Goal: Ask a question

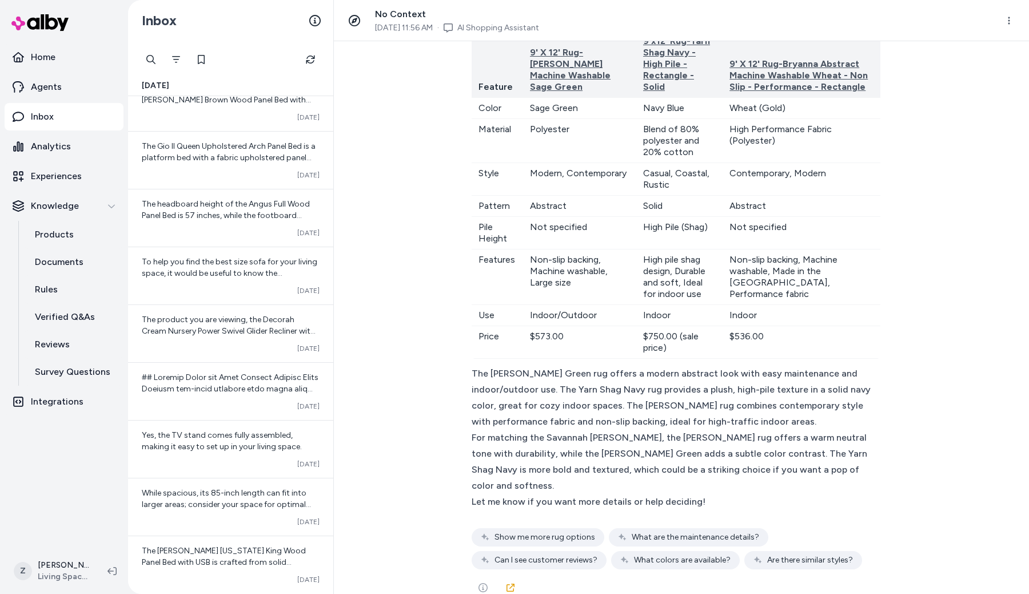
scroll to position [6490, 0]
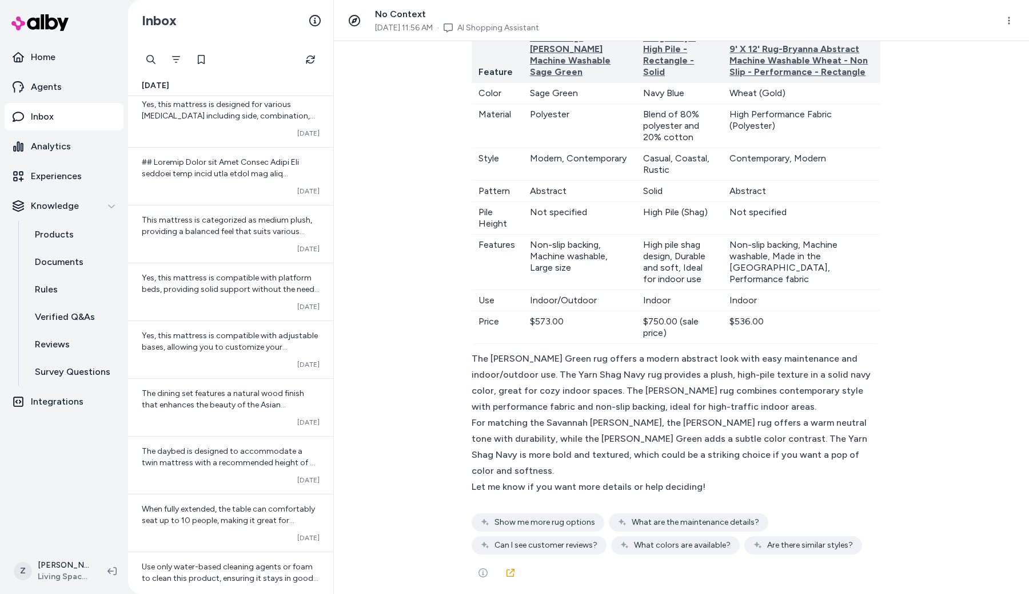
scroll to position [7356, 0]
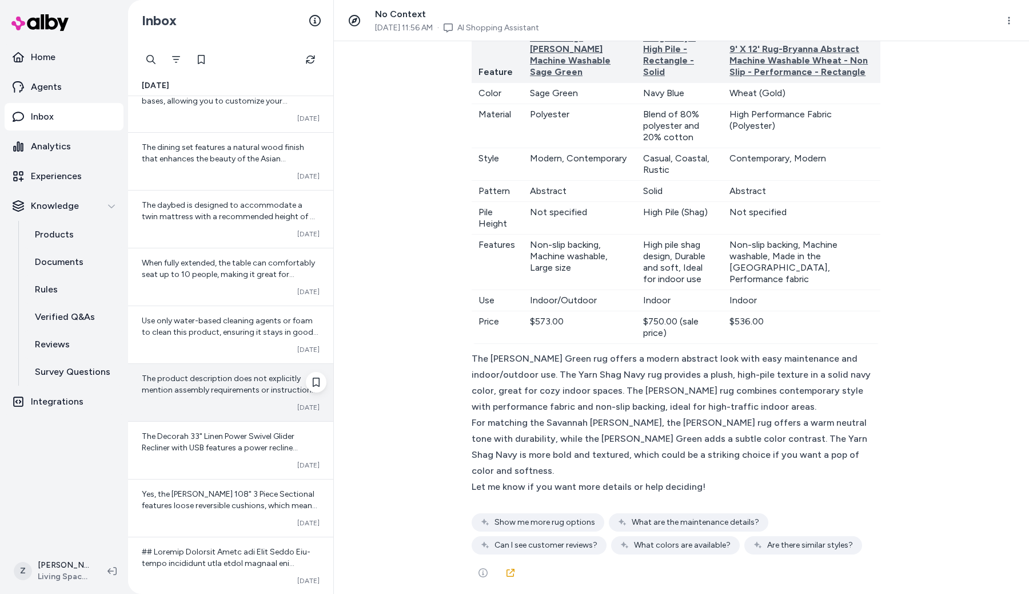
click at [224, 400] on div "The product description does not explicitly mention assembly requirements or in…" at bounding box center [230, 392] width 205 height 57
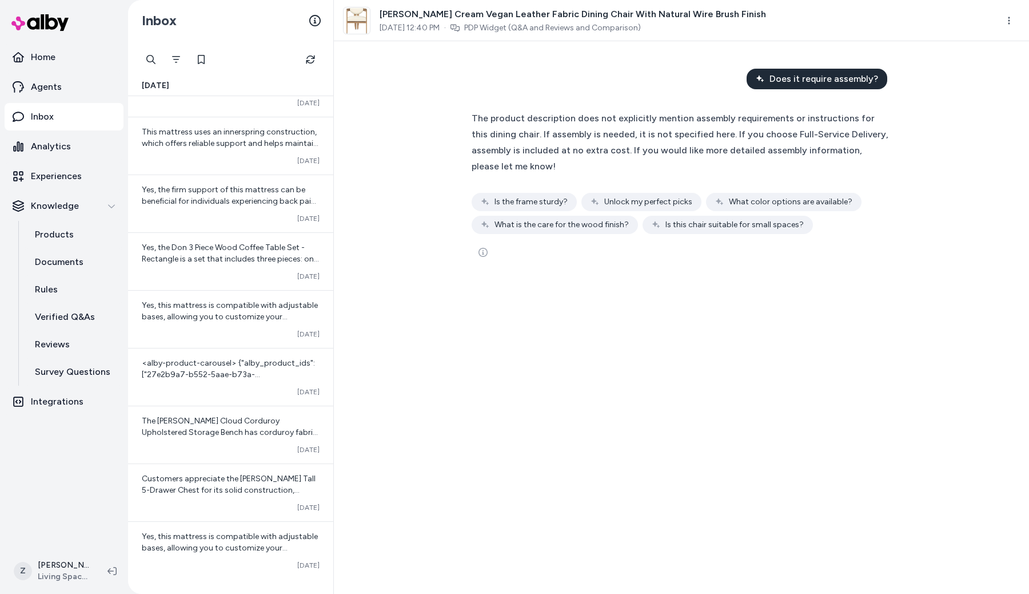
scroll to position [8222, 0]
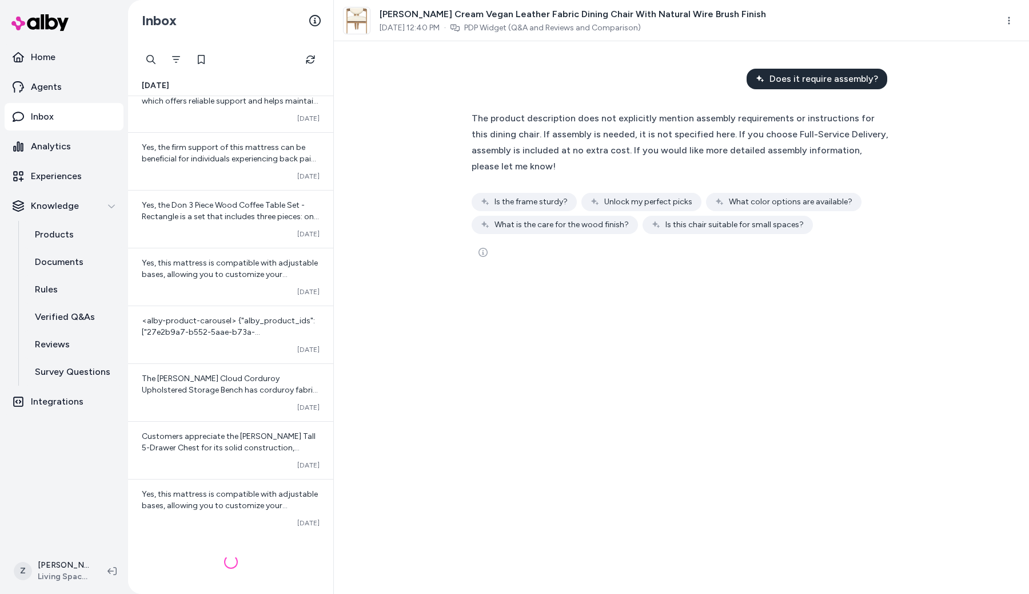
click at [213, 457] on div "Customers appreciate the Sawie White Tall 5-Drawer Chest for its solid construc…" at bounding box center [230, 449] width 205 height 57
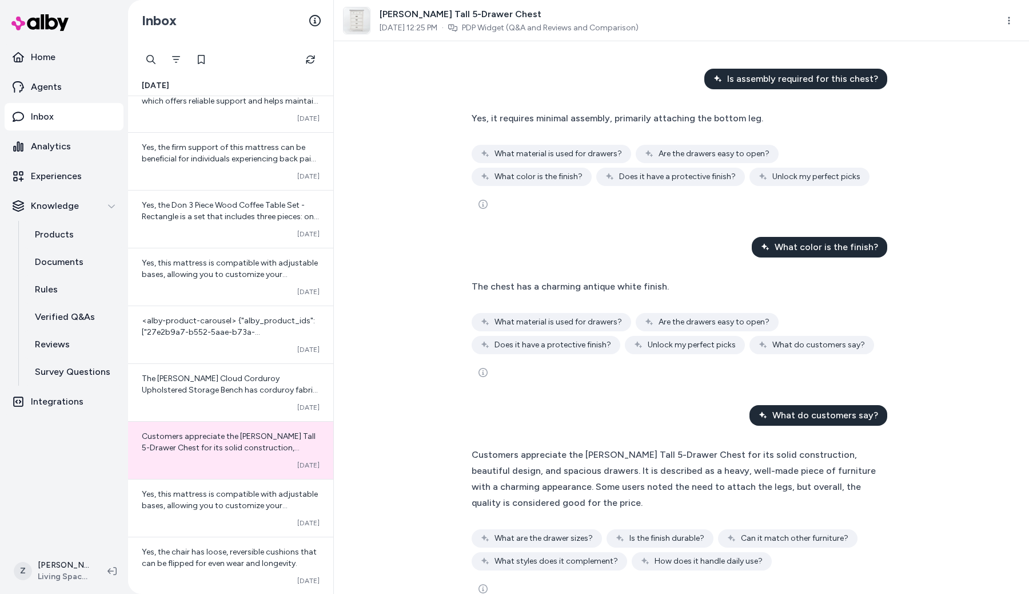
scroll to position [9088, 0]
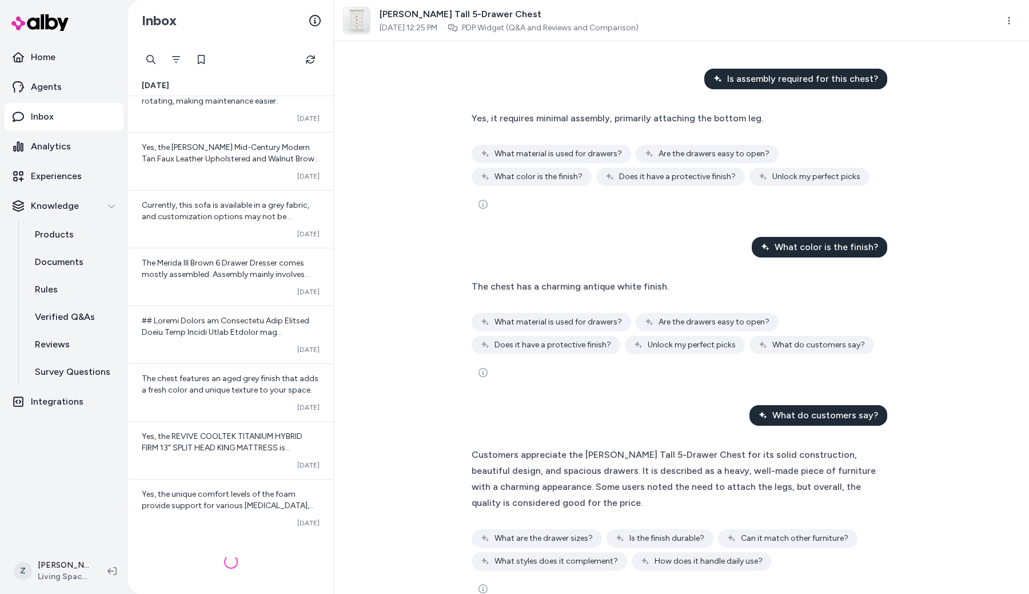
click at [213, 457] on div "Yes, the REVIVE COOLTEK TITANIUM HYBRID FIRM 13" SPLIT HEAD KING MATTRESS is co…" at bounding box center [230, 449] width 205 height 57
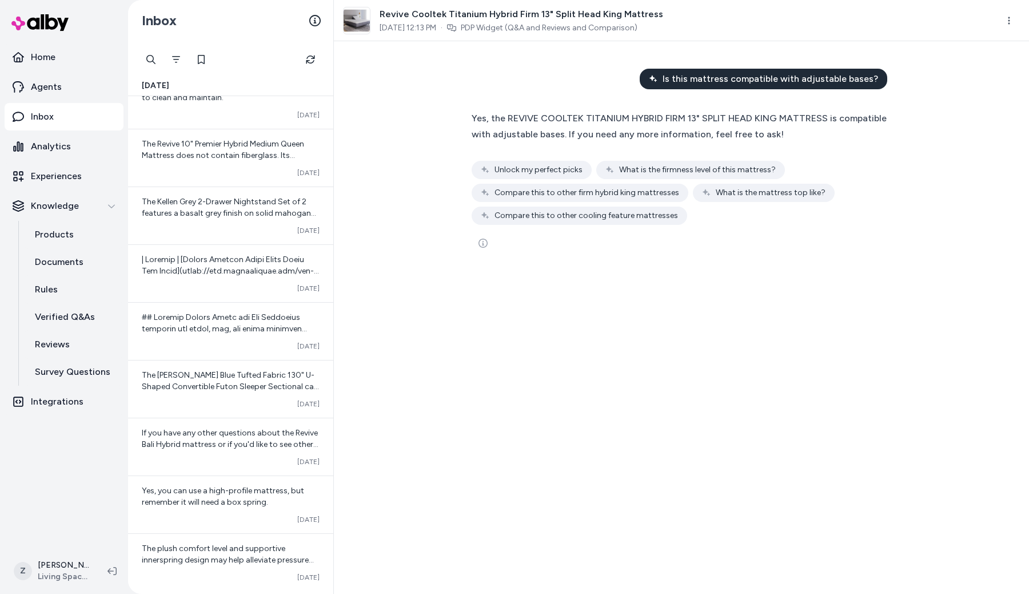
scroll to position [9955, 0]
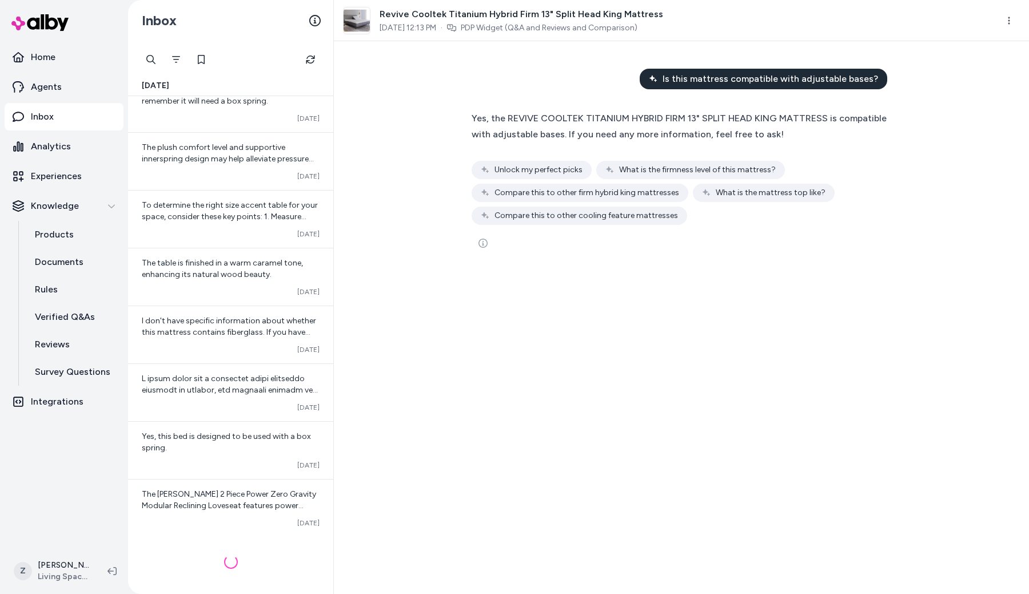
click at [213, 457] on div "Yes, this bed is designed to be used with a box spring. Converted Oct 10" at bounding box center [230, 449] width 205 height 57
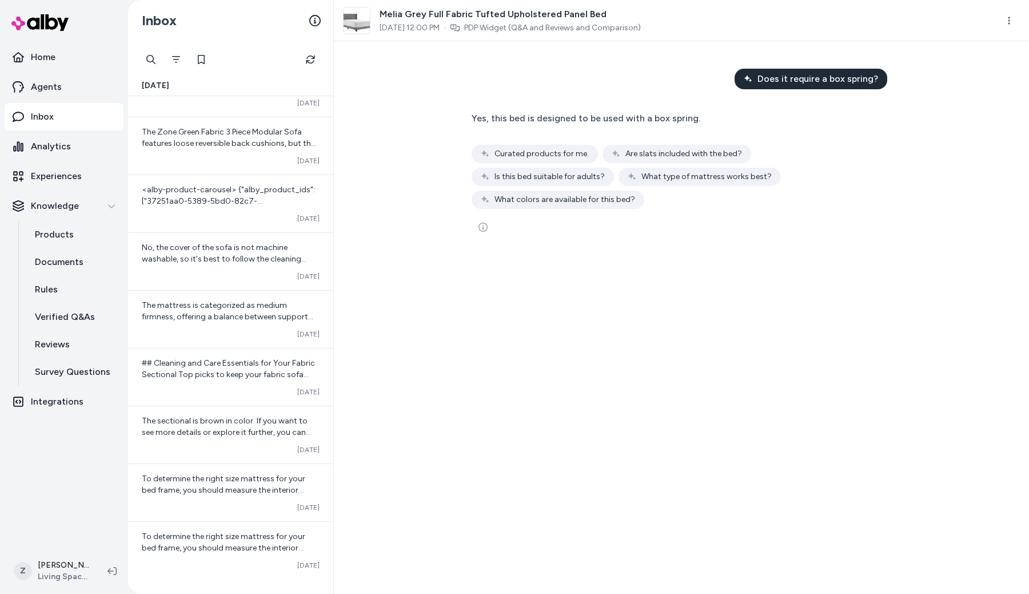
scroll to position [10821, 0]
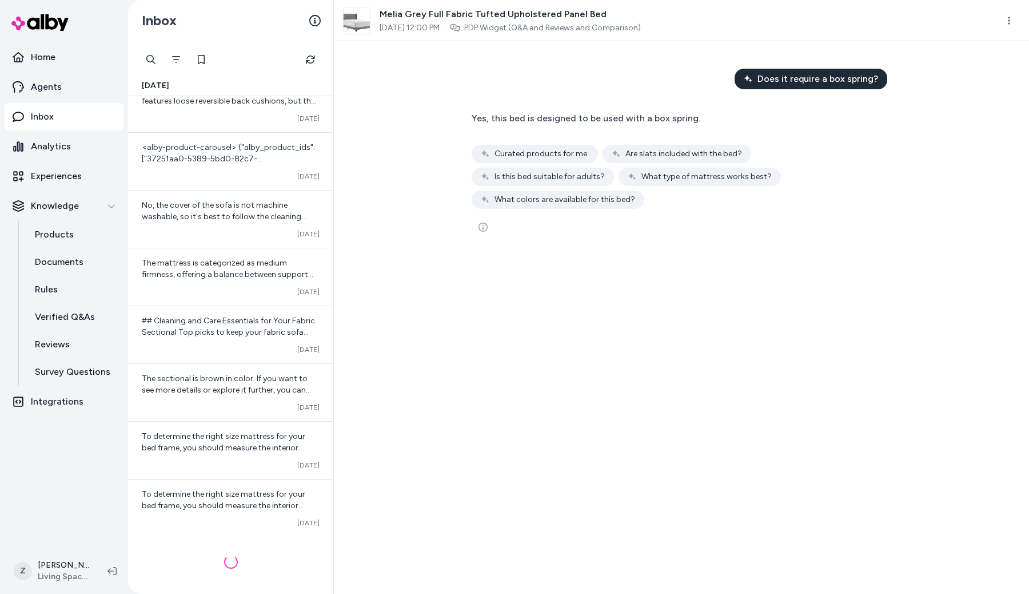
click at [213, 457] on div "To determine the right size mattress for your bed frame, you should measure the…" at bounding box center [230, 449] width 205 height 57
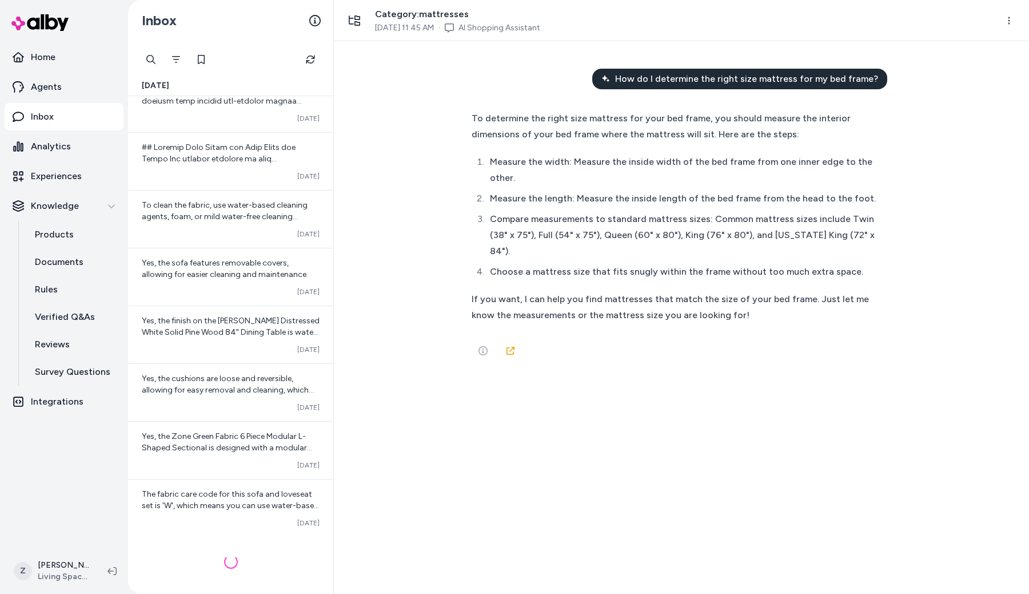
scroll to position [11701, 0]
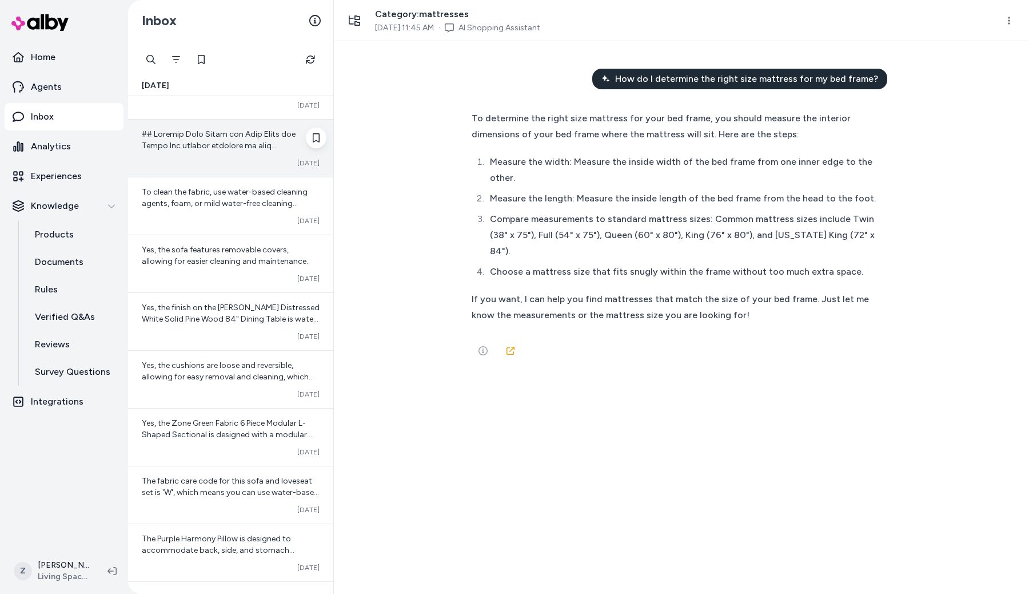
click at [207, 149] on span at bounding box center [231, 597] width 178 height 936
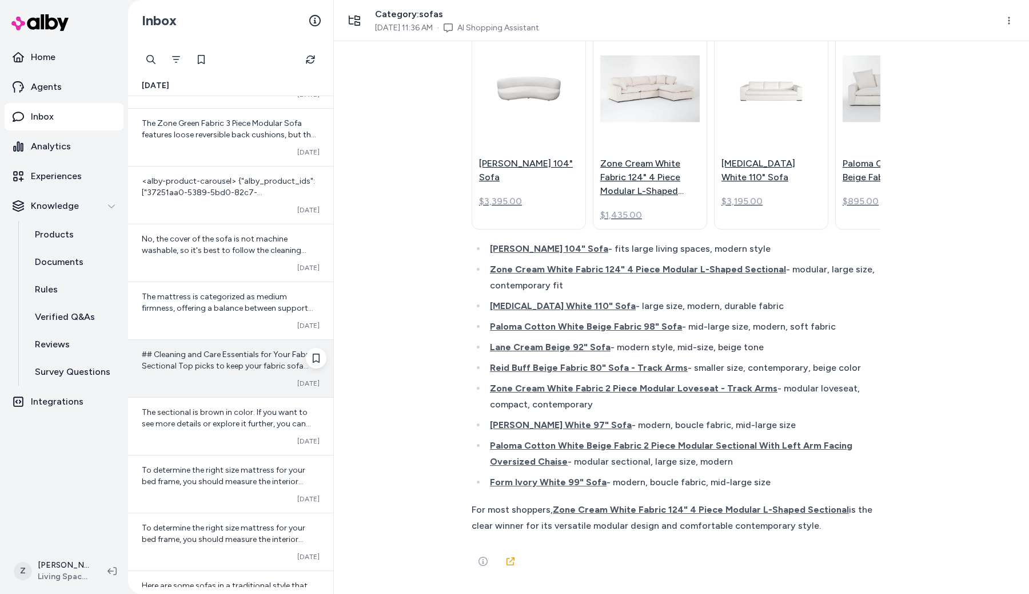
scroll to position [10777, 0]
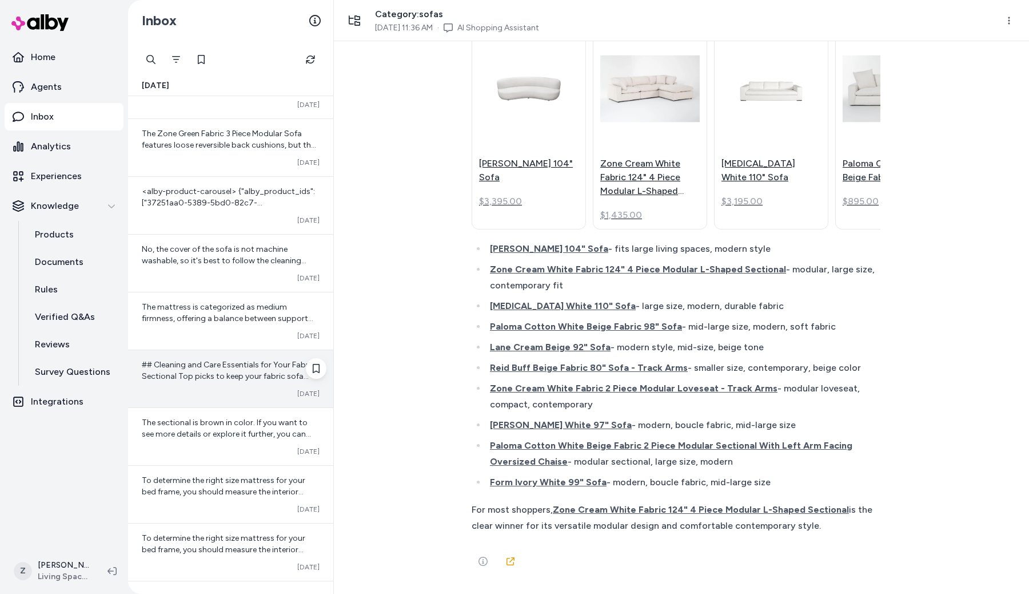
click at [177, 359] on div "## Cleaning and Care Essentials for Your Fabric Sectional Top picks to keep you…" at bounding box center [230, 378] width 205 height 57
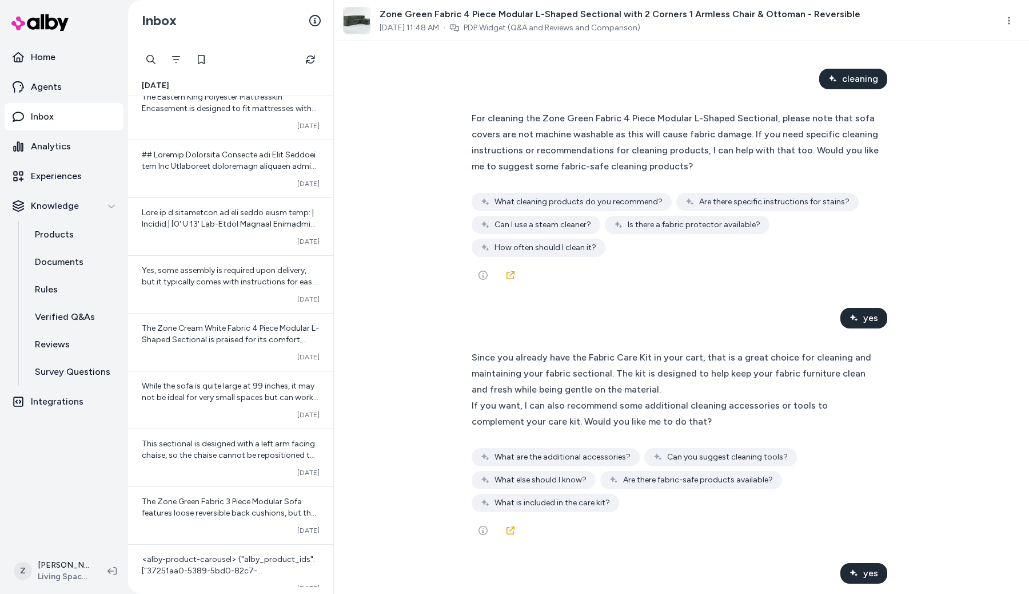
scroll to position [10357, 0]
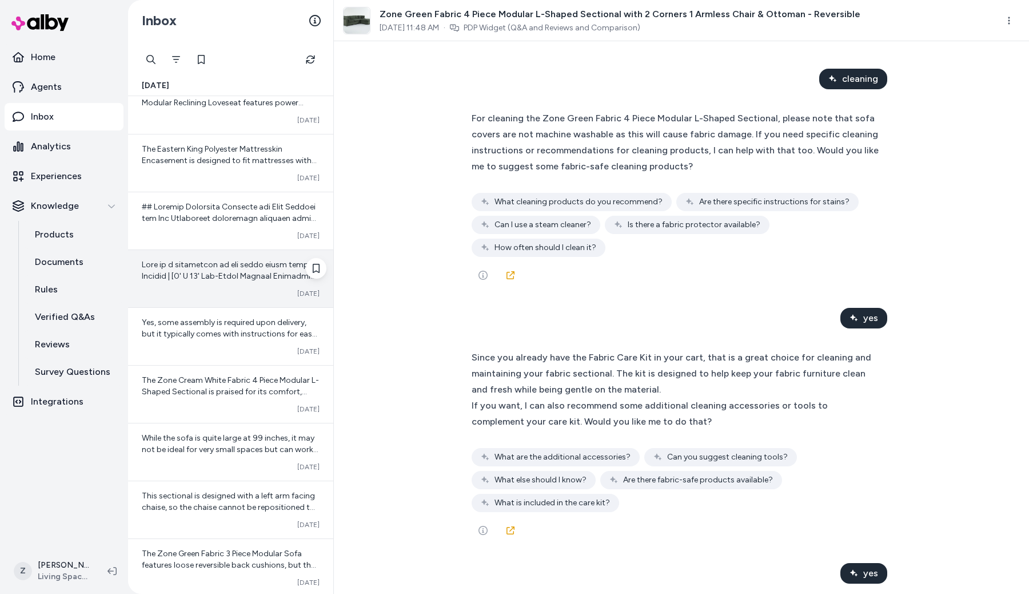
click at [233, 275] on span at bounding box center [230, 579] width 177 height 639
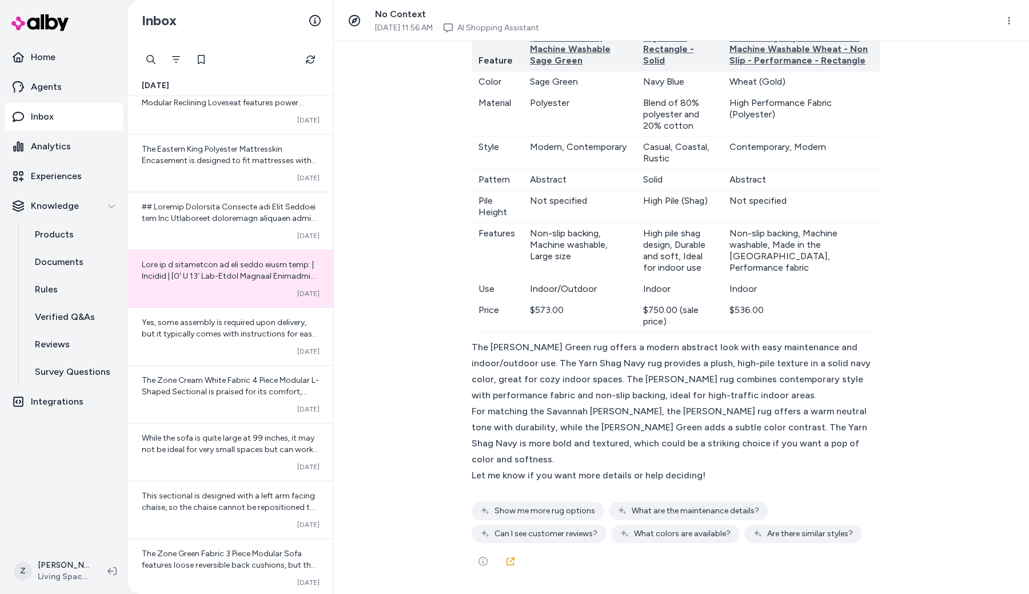
scroll to position [8634, 0]
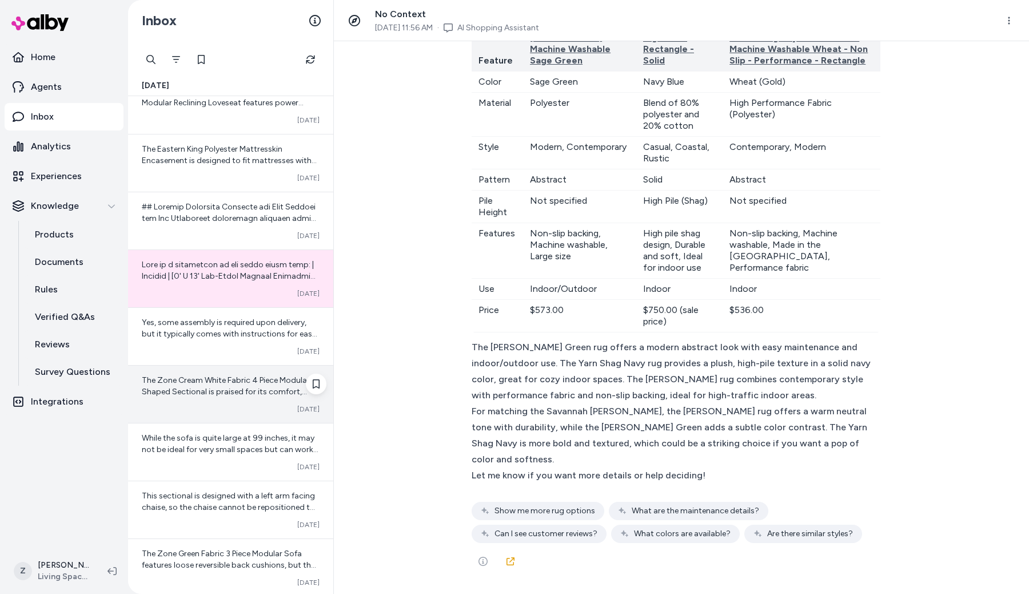
click at [234, 410] on div "Converted Oct 10" at bounding box center [231, 408] width 178 height 9
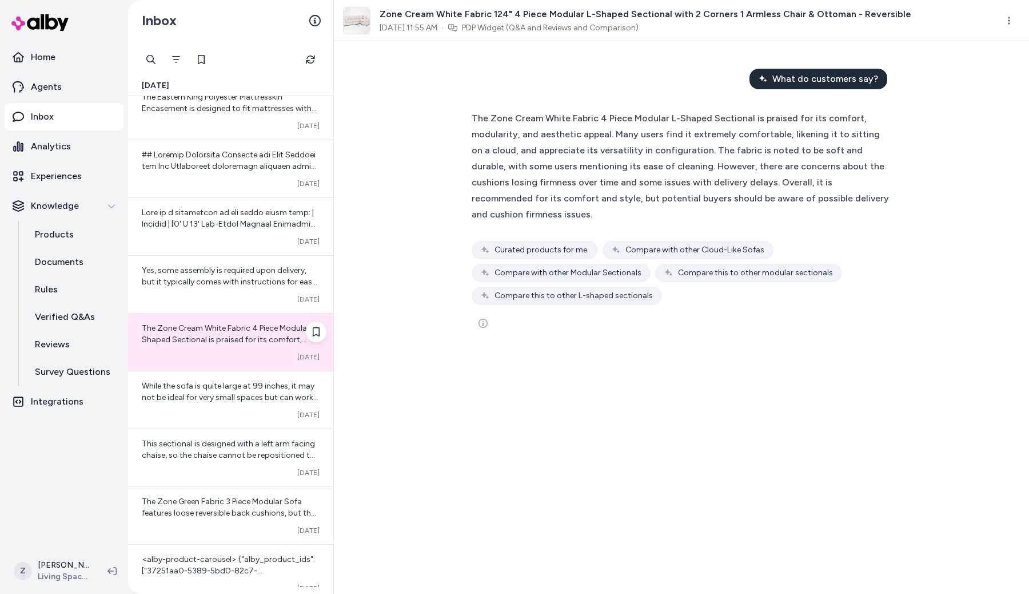
scroll to position [10410, 0]
click at [234, 410] on div "Converted Oct 10" at bounding box center [231, 413] width 178 height 9
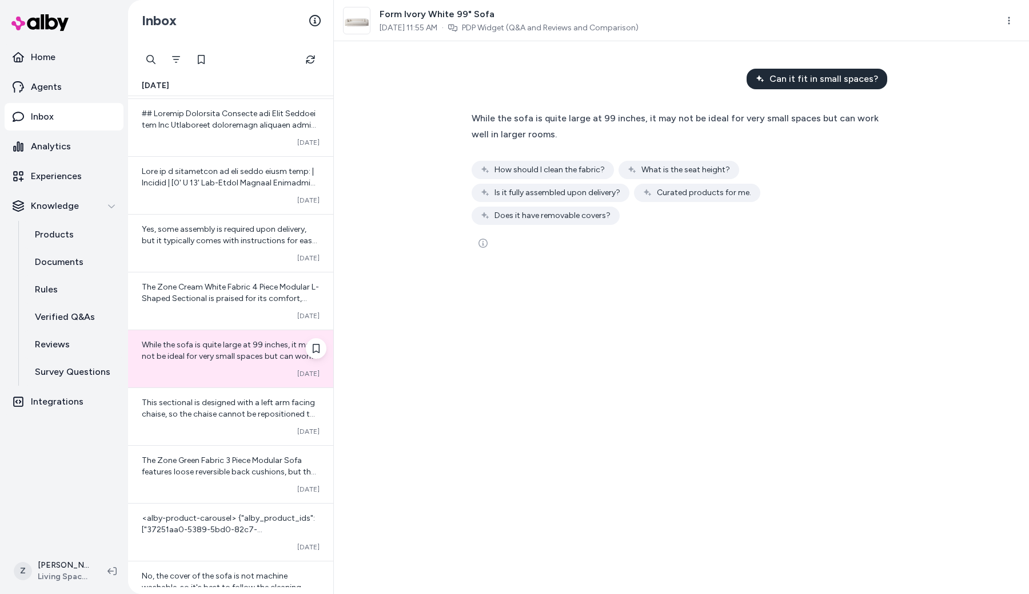
scroll to position [10455, 0]
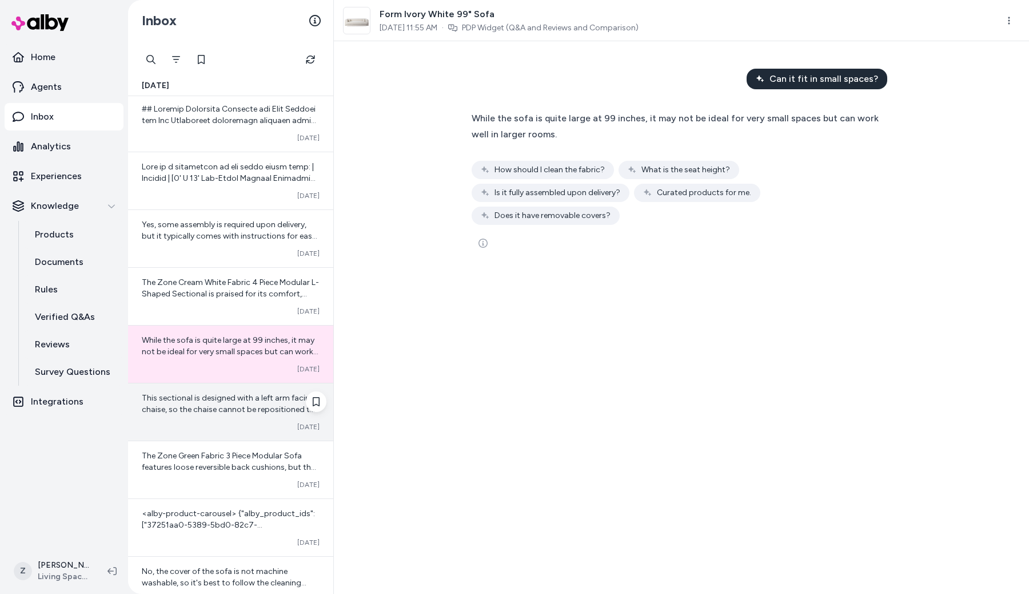
click at [226, 405] on span "This sectional is designed with a left arm facing chaise, so the chaise cannot …" at bounding box center [228, 409] width 173 height 33
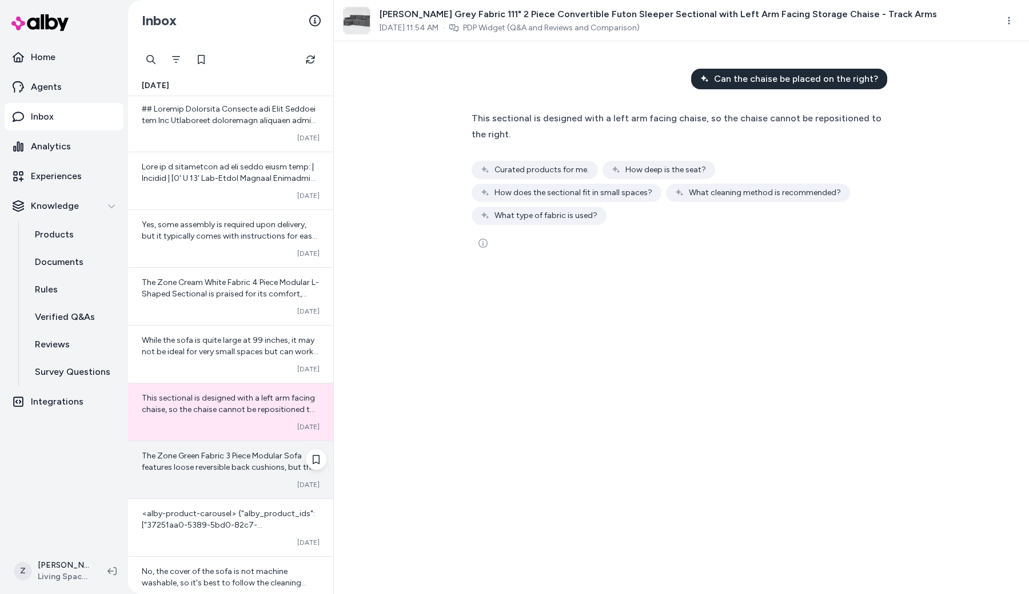
click at [220, 465] on span "The Zone Green Fabric 3 Piece Modular Sofa features loose reversible back cushi…" at bounding box center [229, 490] width 174 height 78
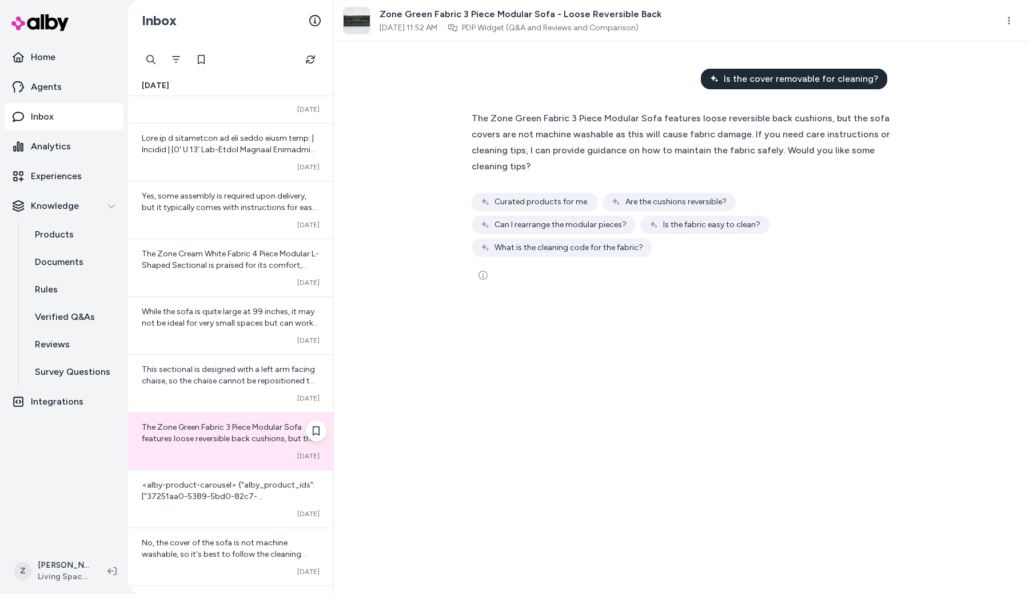
scroll to position [10493, 0]
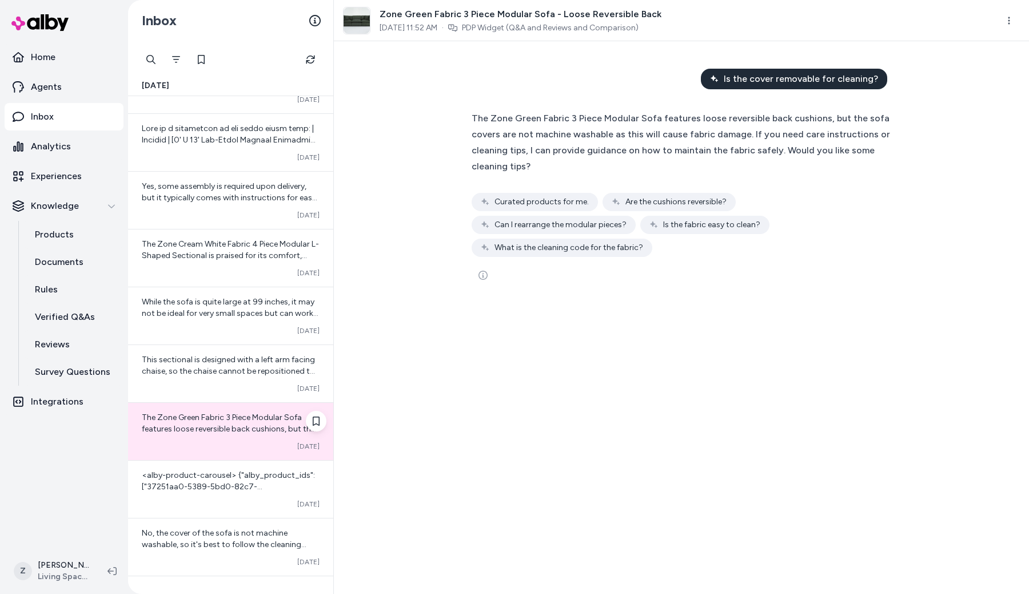
click at [220, 465] on div "<alby-product-carousel> {"alby_product_ids":["37251aa0-5389-5bd0-82c7-d1ea55e8c…" at bounding box center [230, 488] width 205 height 57
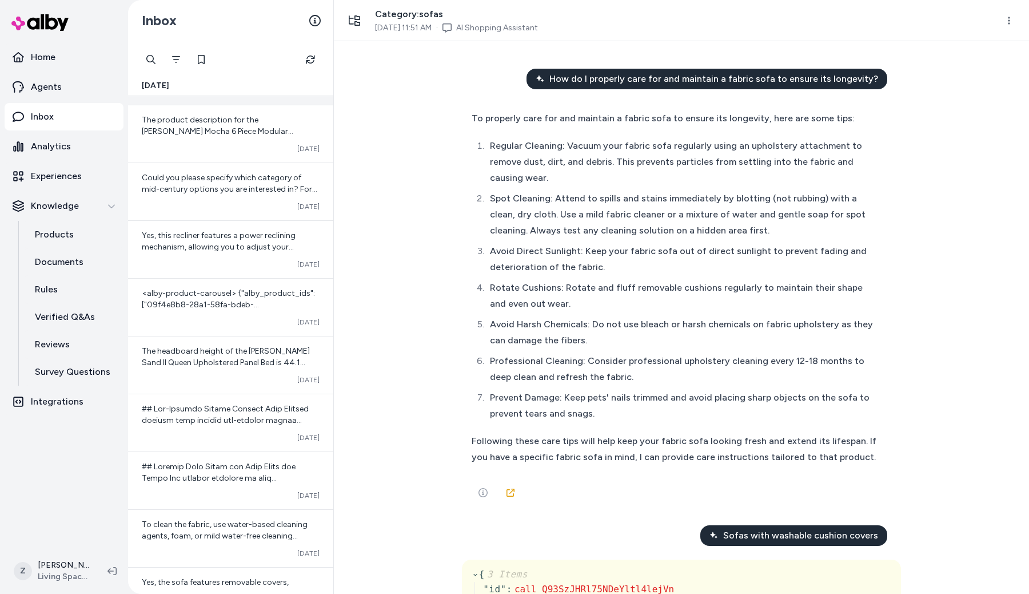
scroll to position [11372, 0]
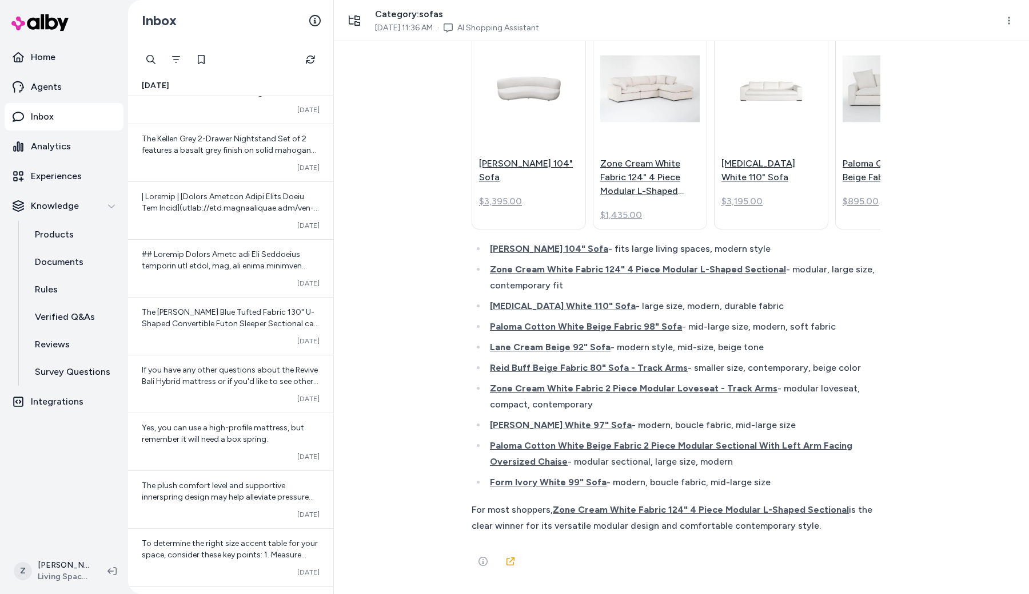
scroll to position [9613, 0]
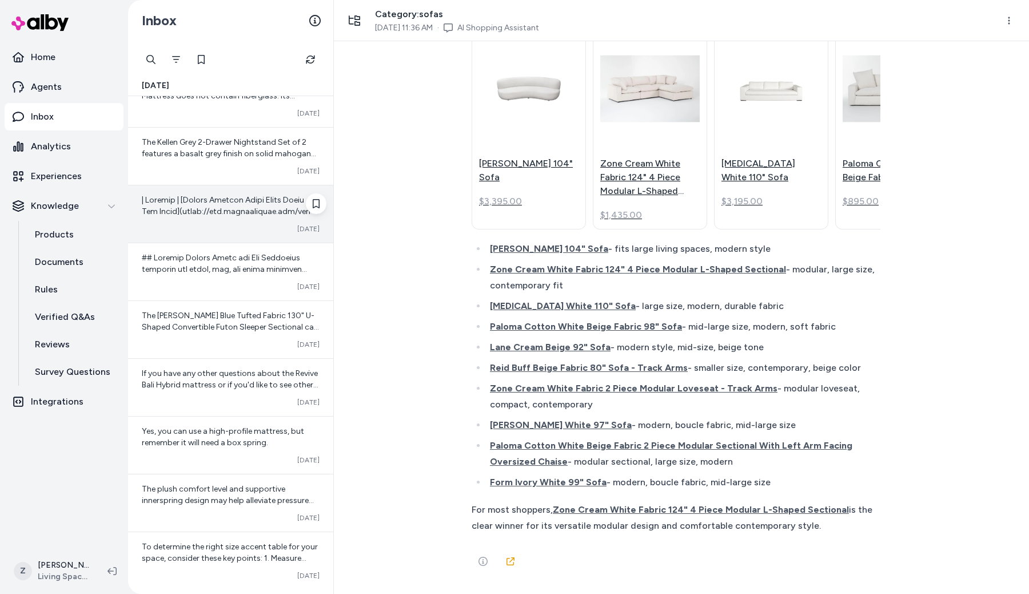
click at [221, 217] on div at bounding box center [231, 205] width 178 height 23
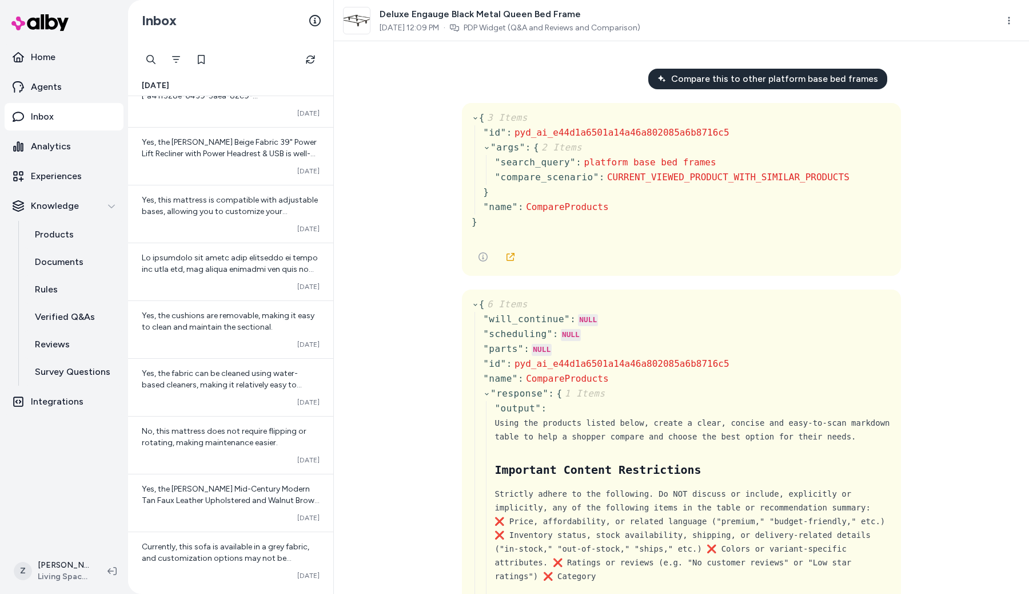
scroll to position [8741, 0]
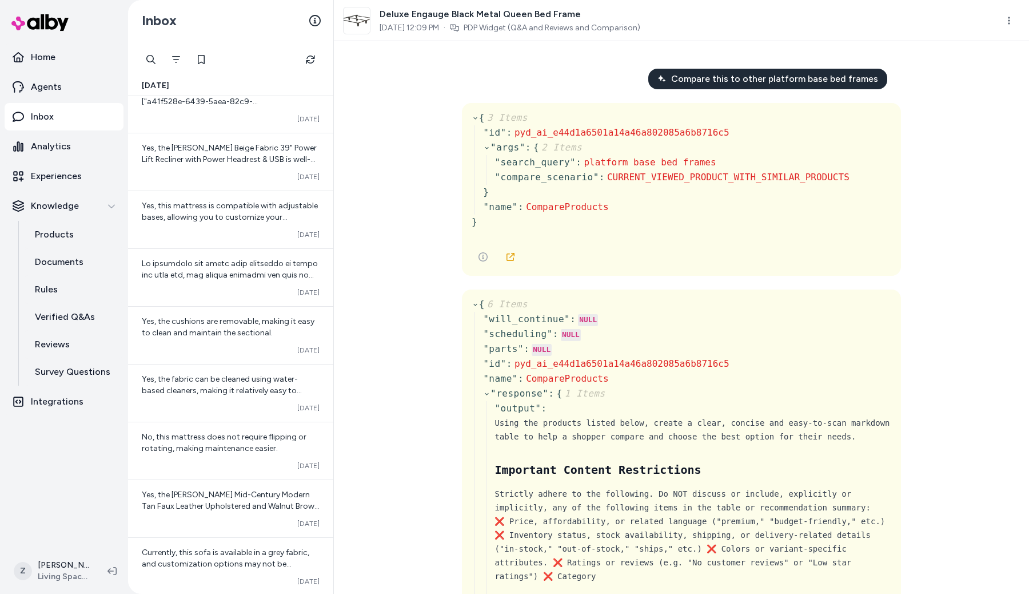
click at [161, 64] on div at bounding box center [151, 59] width 23 height 23
click at [380, 297] on div "Compare this to other platform base bed frames { 3 Items " id " : pyd_ai_e44d1a…" at bounding box center [681, 317] width 695 height 552
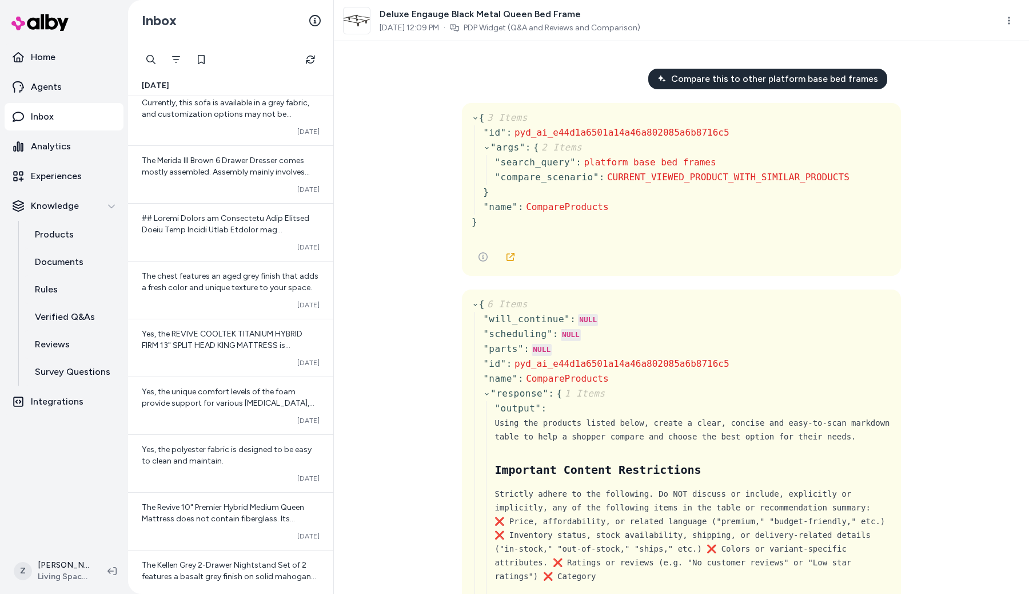
scroll to position [9227, 0]
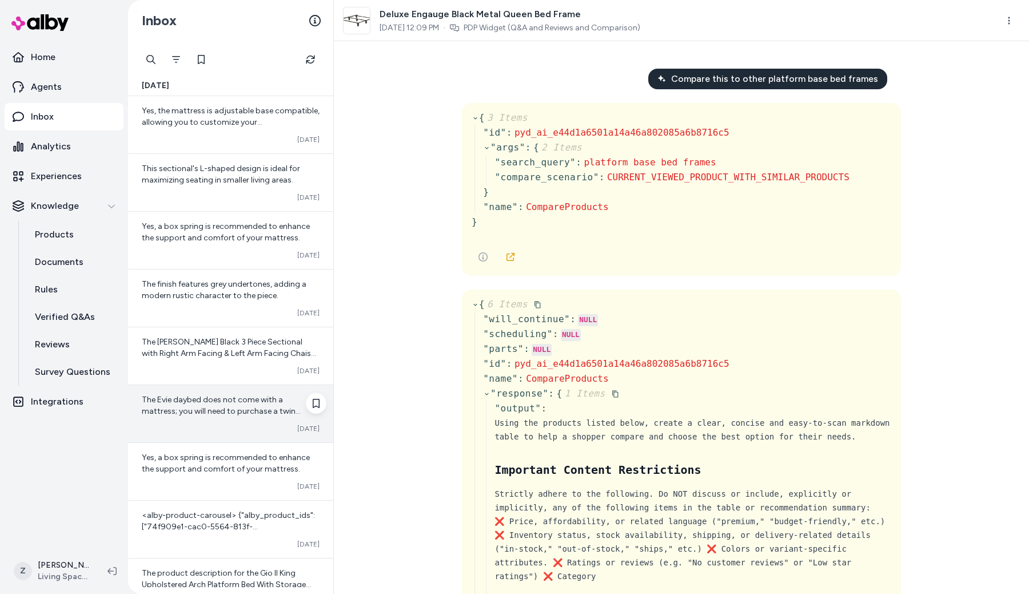
click at [211, 420] on div "The Evie daybed does not come with a mattress; you will need to purchase a twin…" at bounding box center [230, 413] width 205 height 57
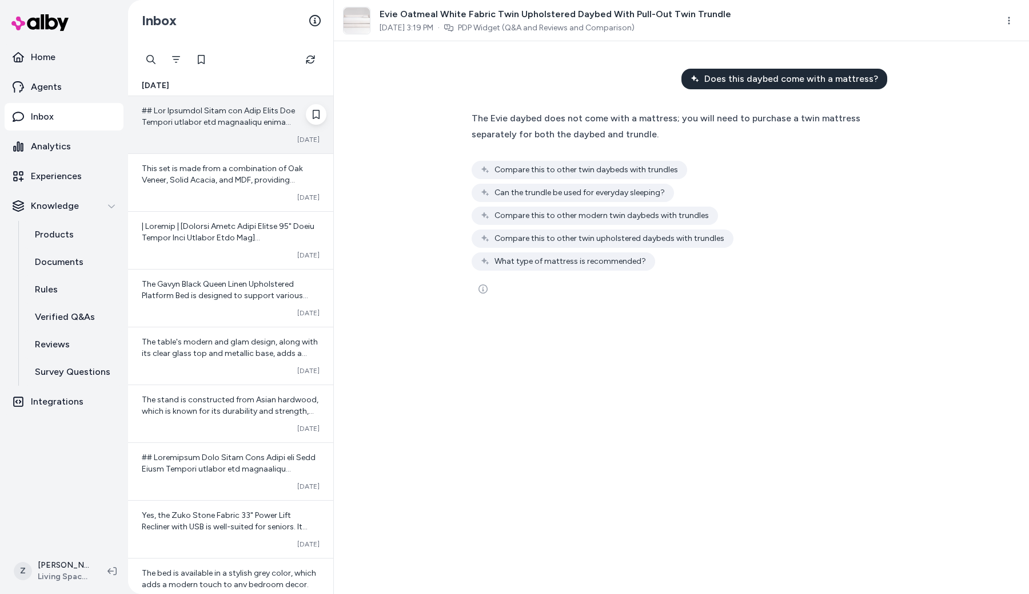
click at [209, 138] on div "Converted [DATE]" at bounding box center [231, 139] width 178 height 9
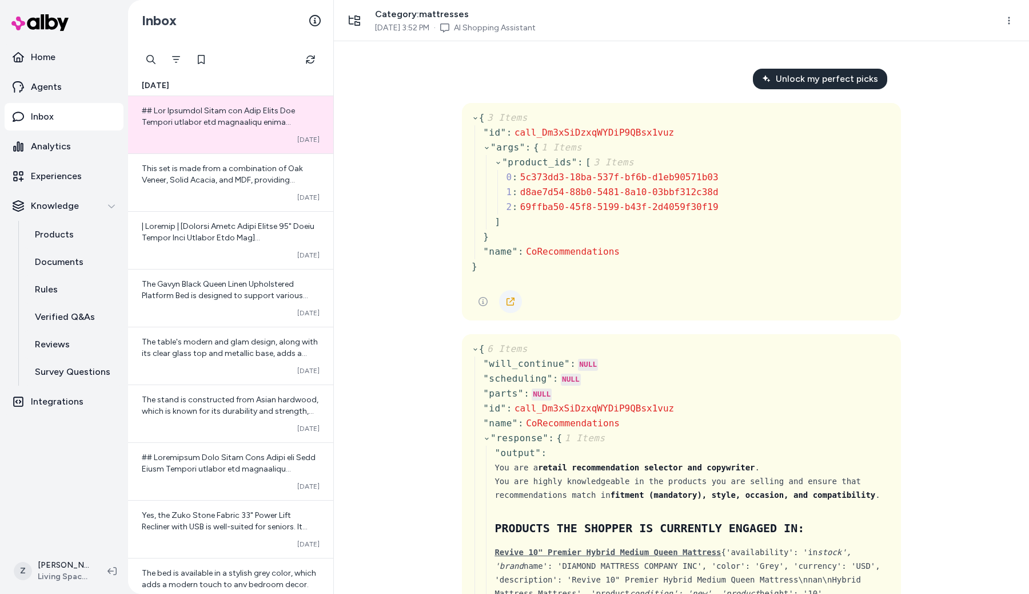
click at [510, 301] on icon at bounding box center [511, 301] width 8 height 8
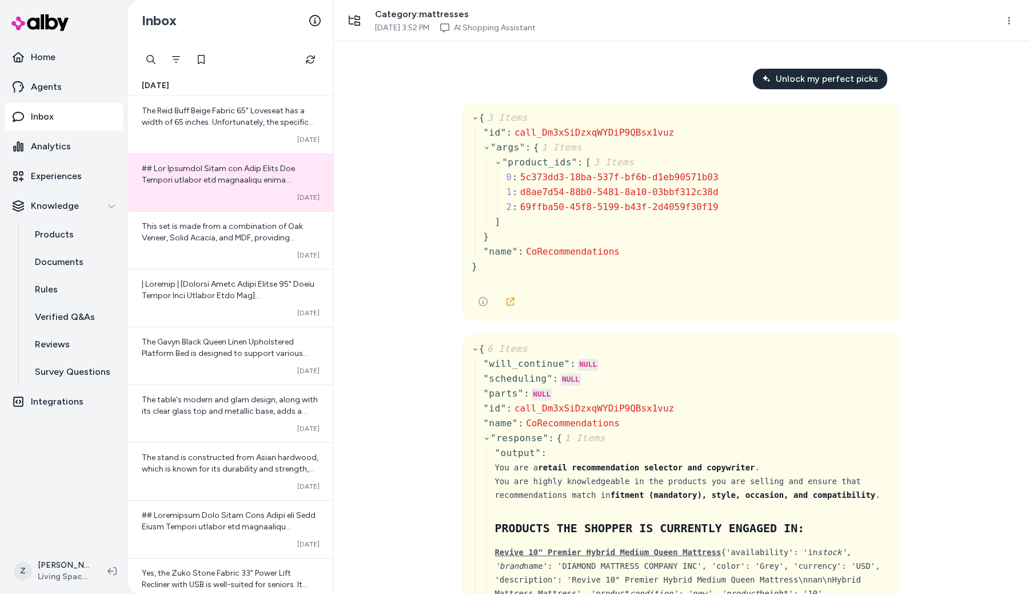
click at [379, 186] on div "Unlock my perfect picks { 3 Items " id " : call_Dm3xSiDzxqWYDiP9QBsx1vuz " args…" at bounding box center [681, 317] width 695 height 552
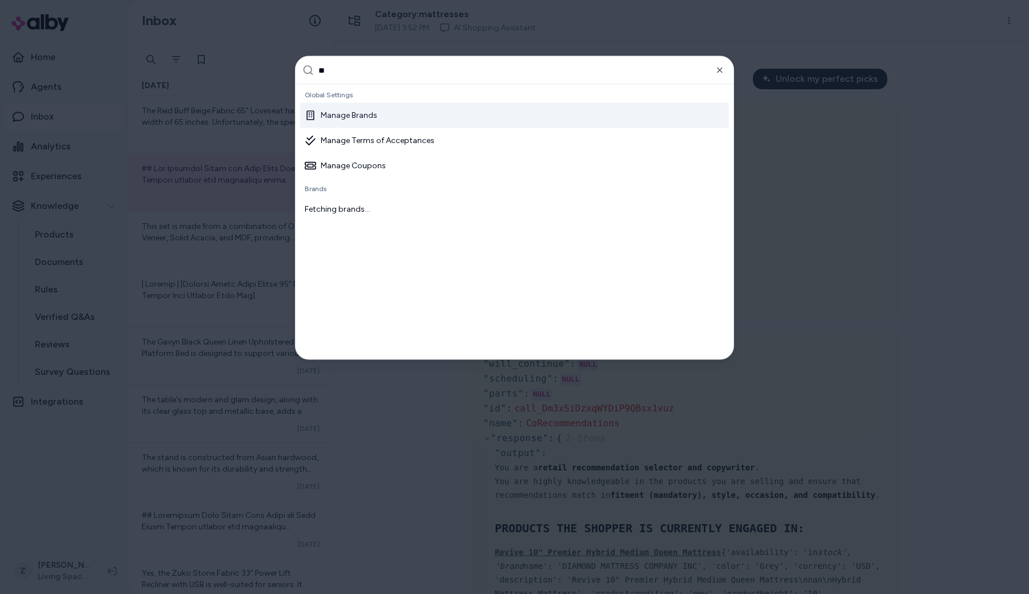
type input "***"
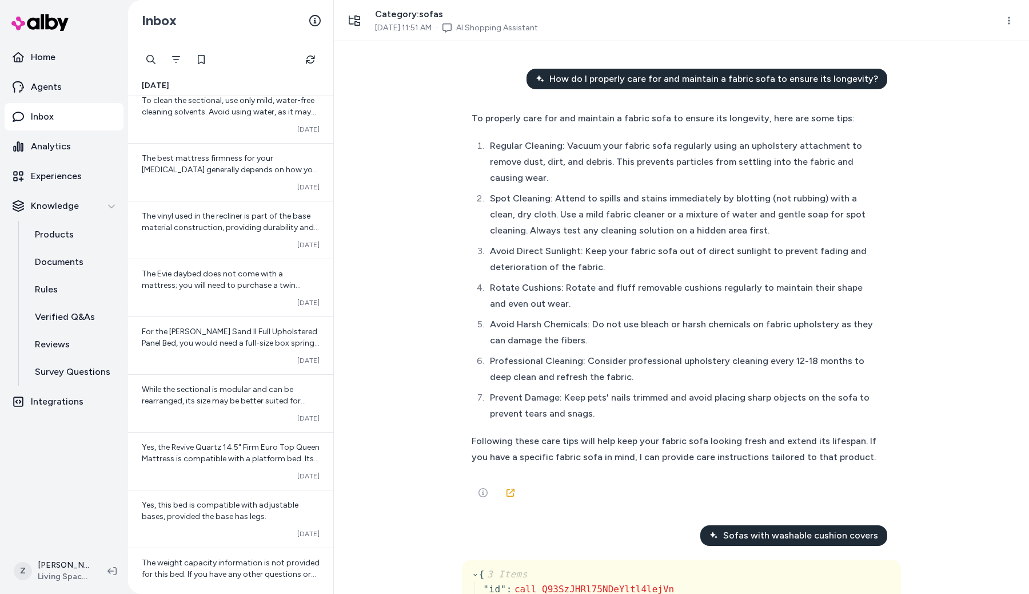
scroll to position [4757, 0]
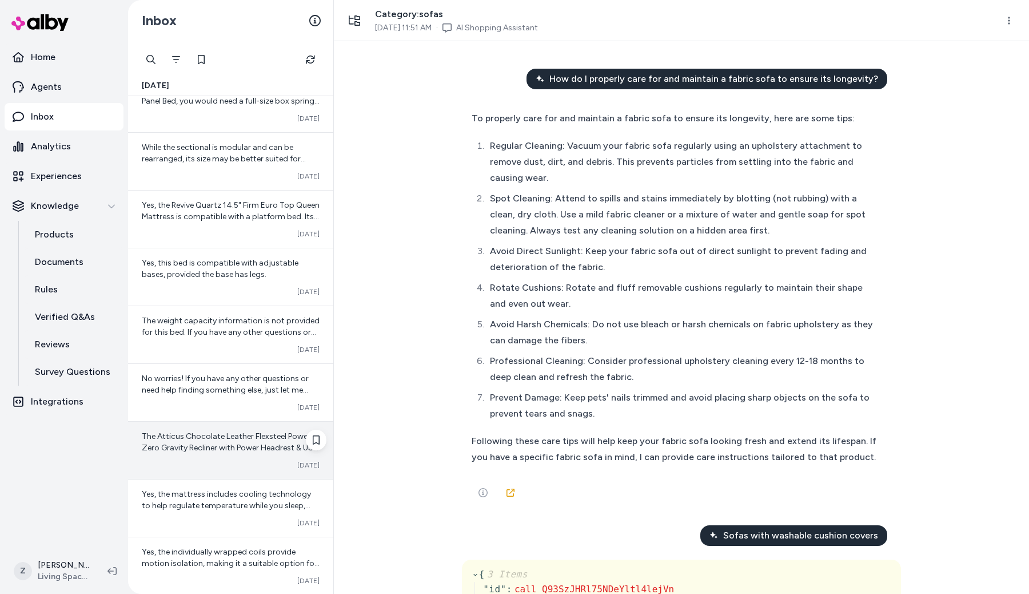
click at [220, 458] on div "The Atticus Chocolate Leather Flexsteel Power Zero Gravity Recliner with Power …" at bounding box center [230, 449] width 205 height 57
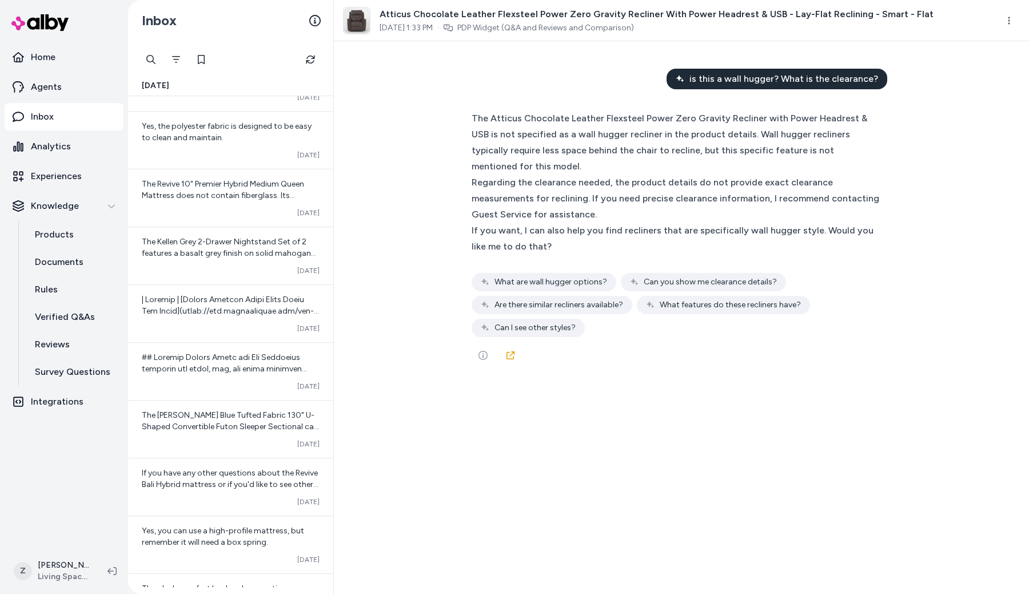
scroll to position [9955, 0]
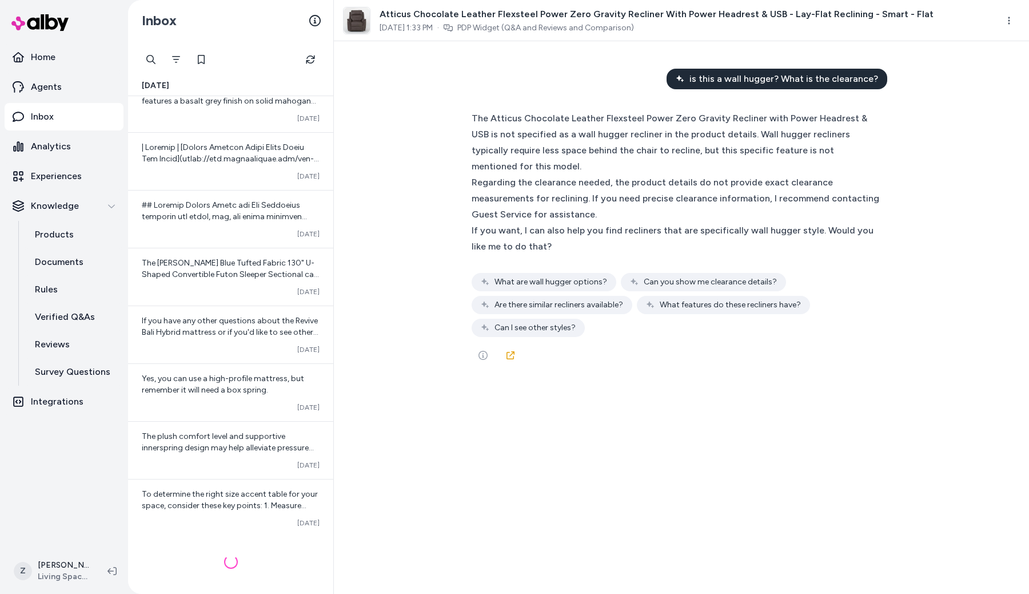
click at [233, 526] on div "Converted Oct 10" at bounding box center [231, 522] width 178 height 9
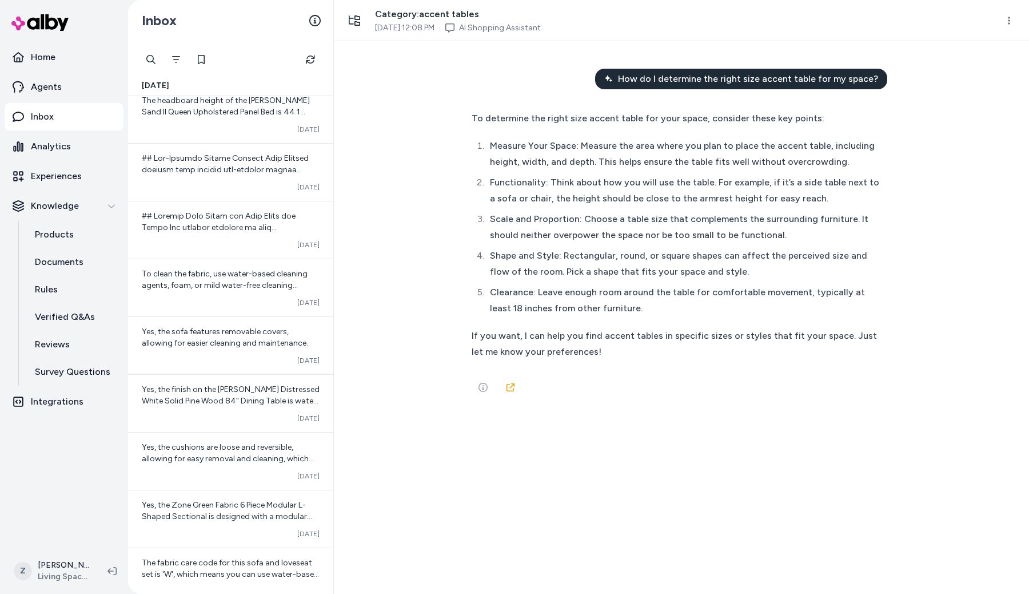
scroll to position [11905, 0]
click at [204, 250] on div "Converted Oct 10" at bounding box center [231, 246] width 178 height 9
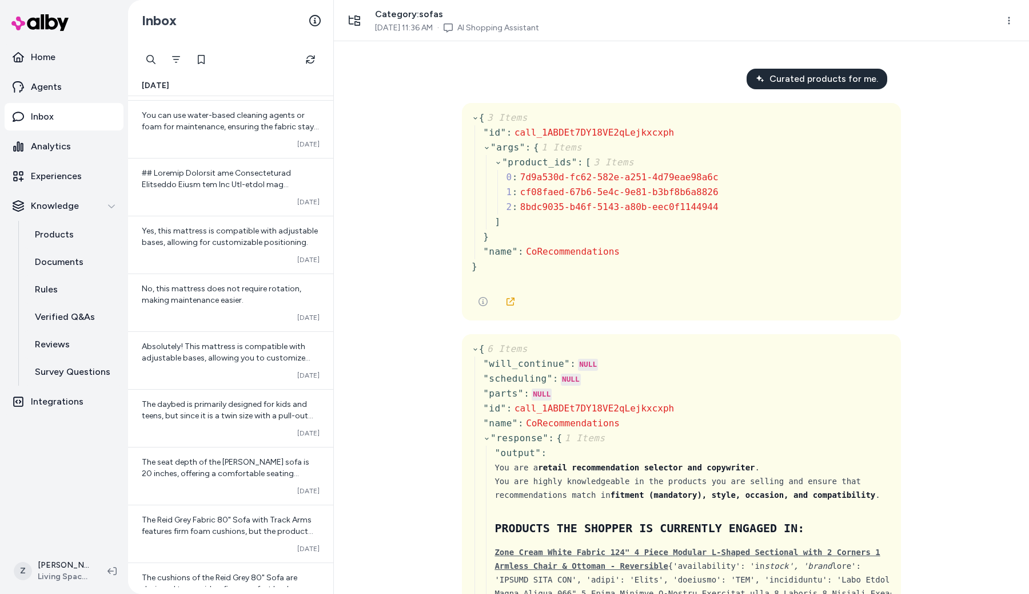
scroll to position [14955, 0]
click at [155, 63] on div at bounding box center [151, 59] width 23 height 23
type input "*******"
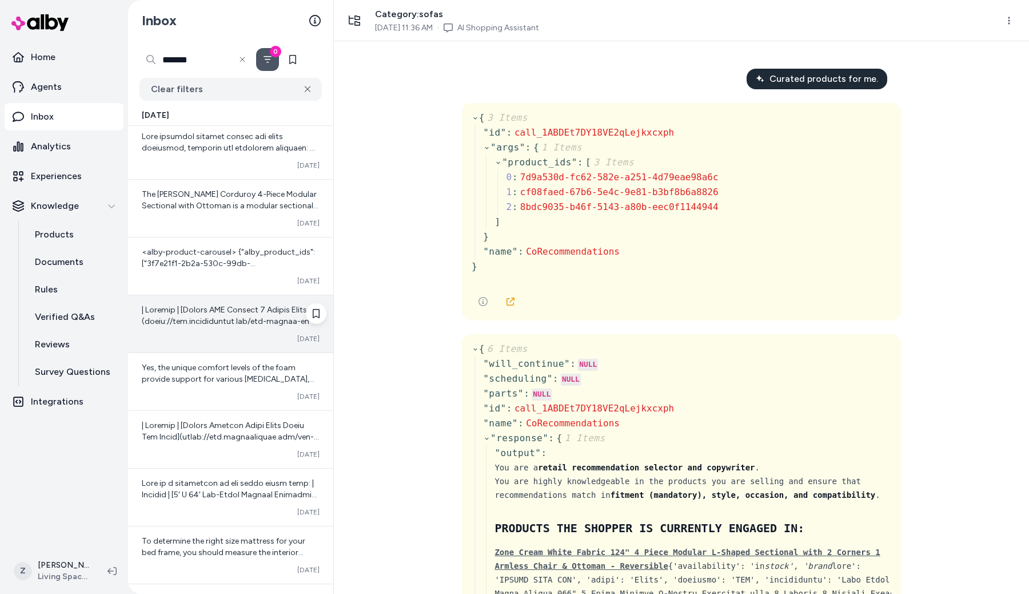
scroll to position [5, 0]
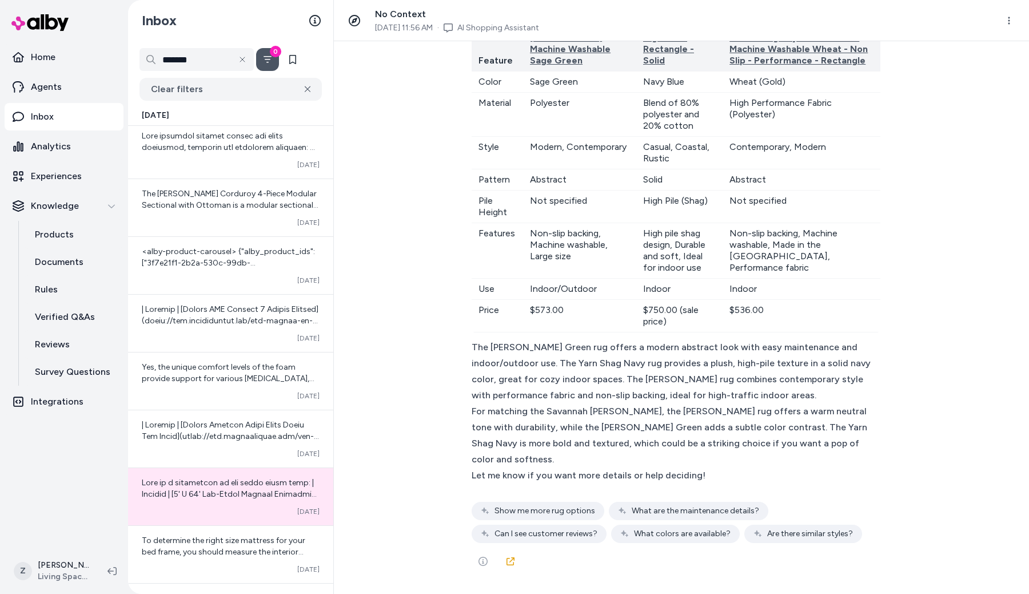
scroll to position [3350, 0]
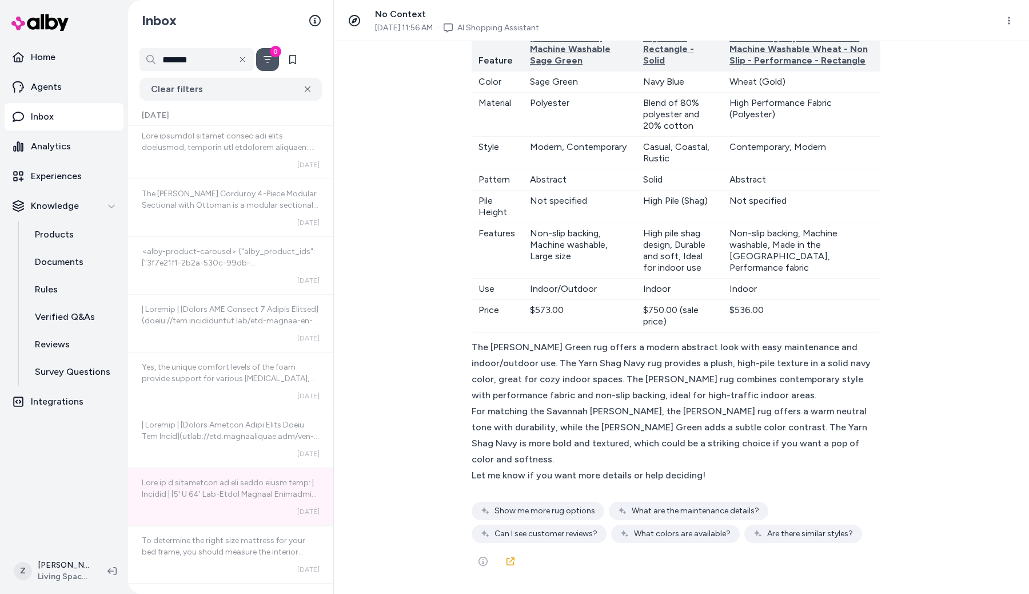
click at [456, 172] on div "I need a 9x12 rug that matches the savannah couch { 3 Items " id " : call_yyGtz…" at bounding box center [681, 317] width 695 height 552
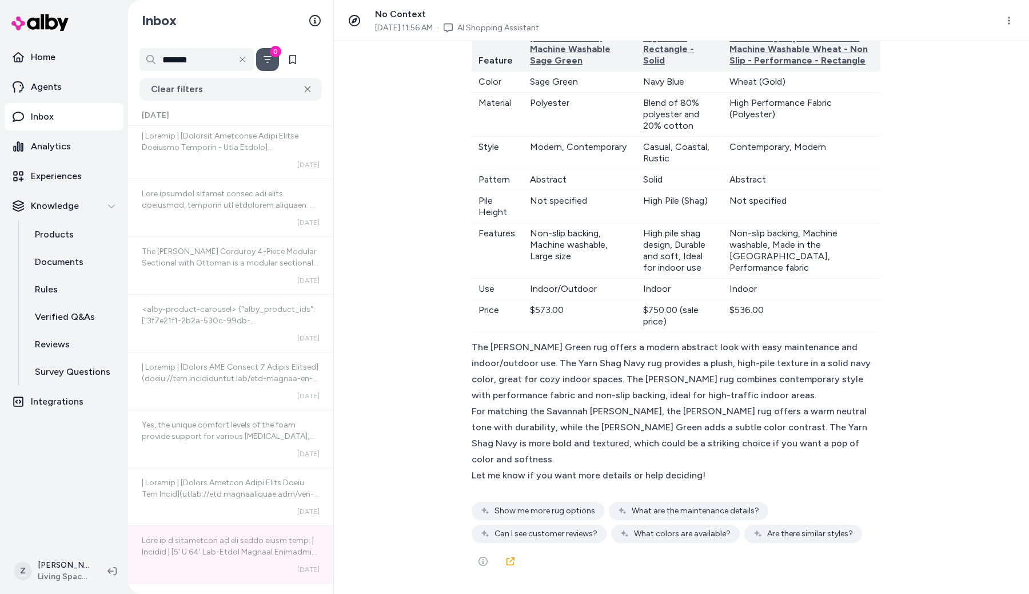
scroll to position [62, 0]
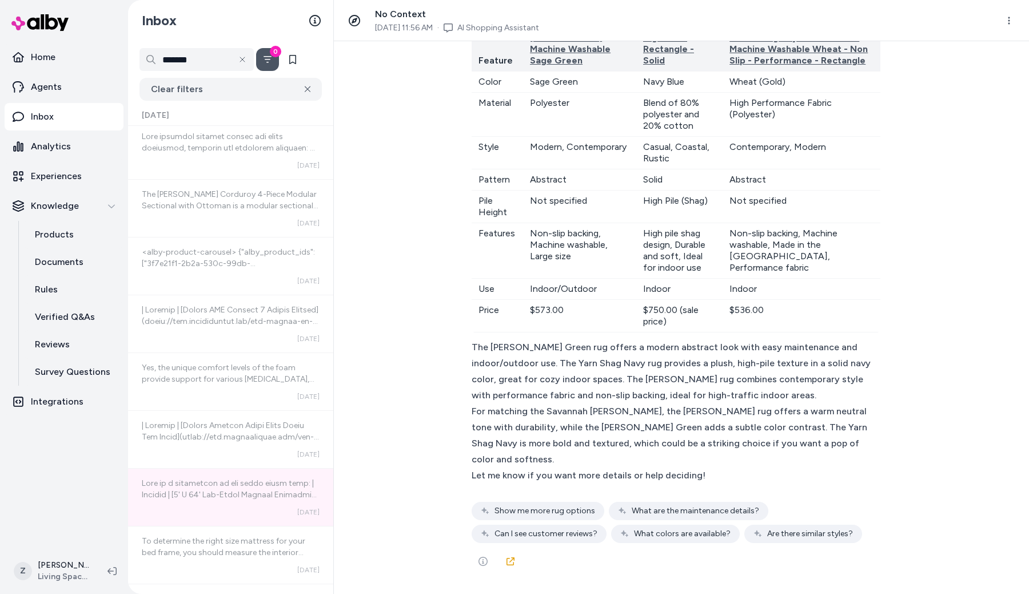
click at [420, 186] on div "I need a 9x12 rug that matches the savannah couch { 3 Items " id " : call_yyGtz…" at bounding box center [681, 317] width 695 height 552
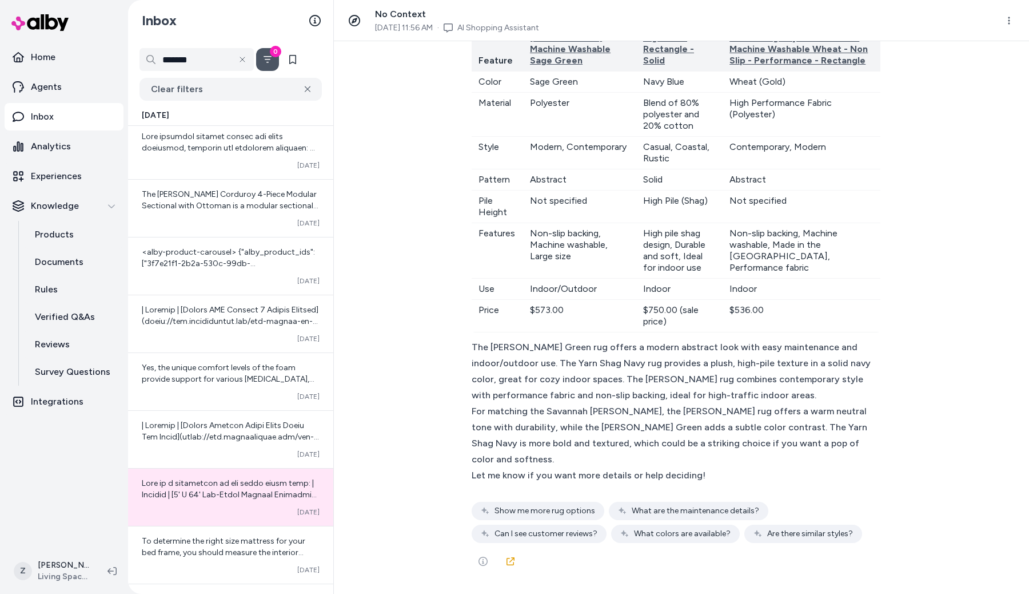
click at [56, 106] on link "Inbox" at bounding box center [64, 116] width 119 height 27
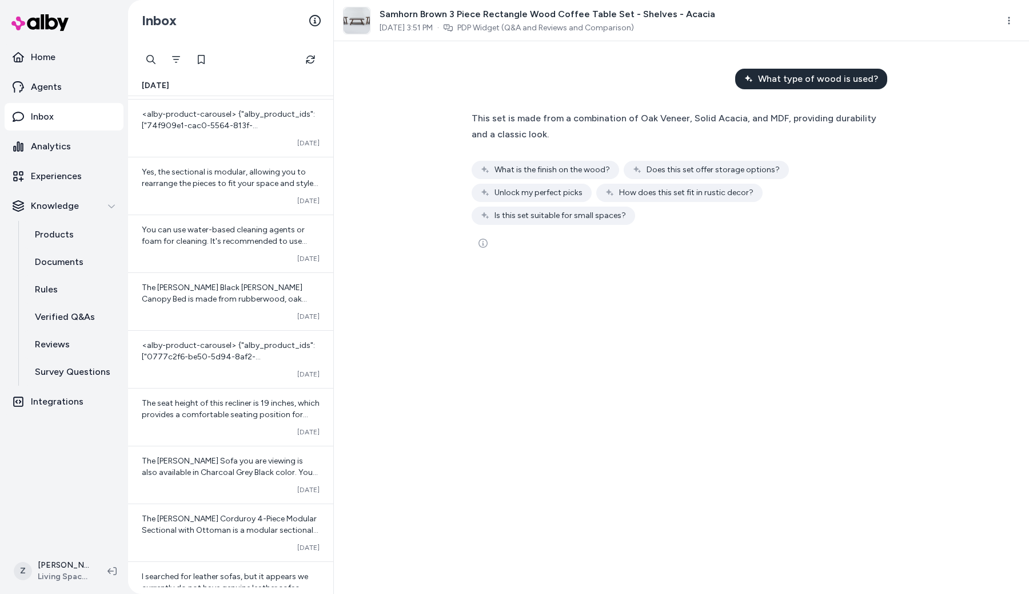
scroll to position [2711, 0]
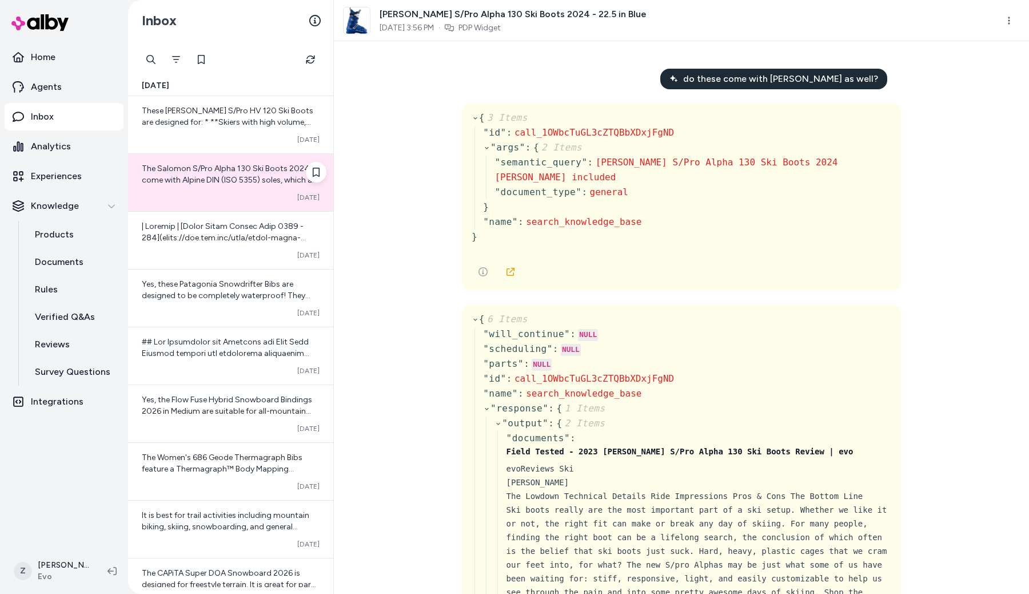
scroll to position [6, 0]
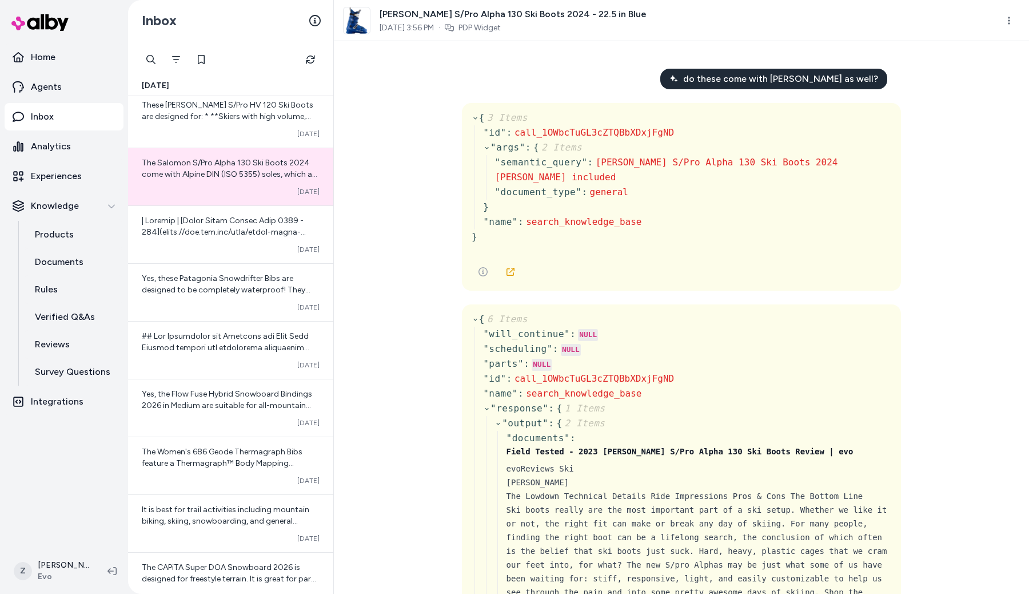
click at [395, 311] on div "do these come with [PERSON_NAME] as well? { 3 Items " id " : call_1OWbcTuGL3cZT…" at bounding box center [681, 317] width 695 height 552
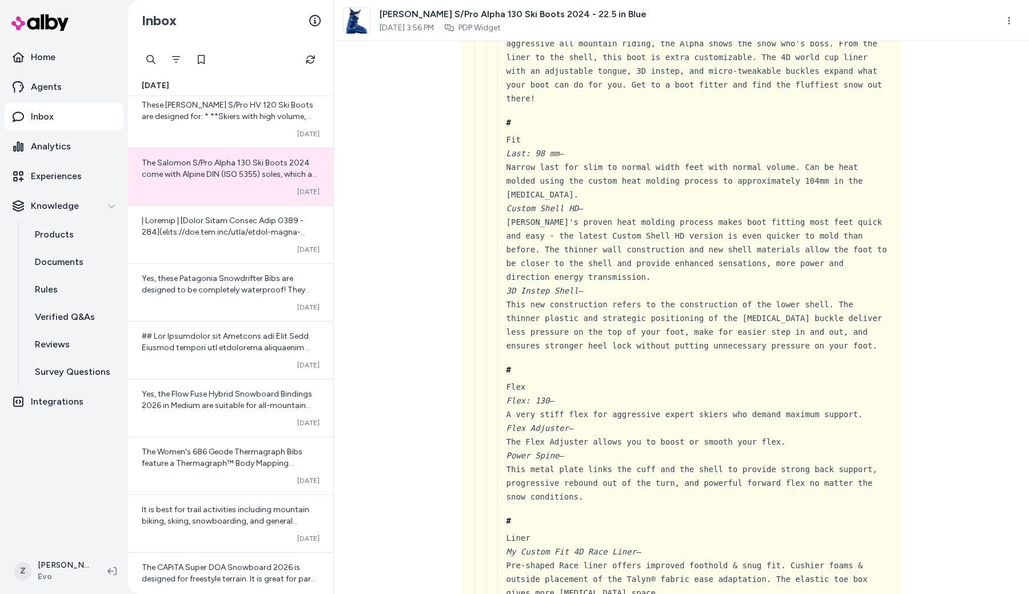
scroll to position [4062, 0]
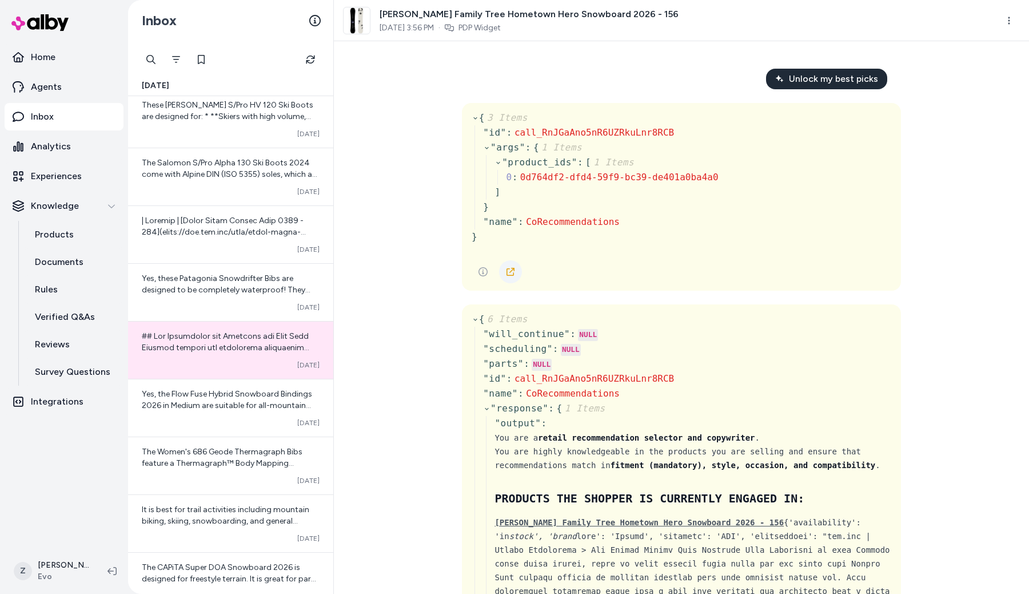
click at [513, 270] on icon at bounding box center [511, 272] width 8 height 8
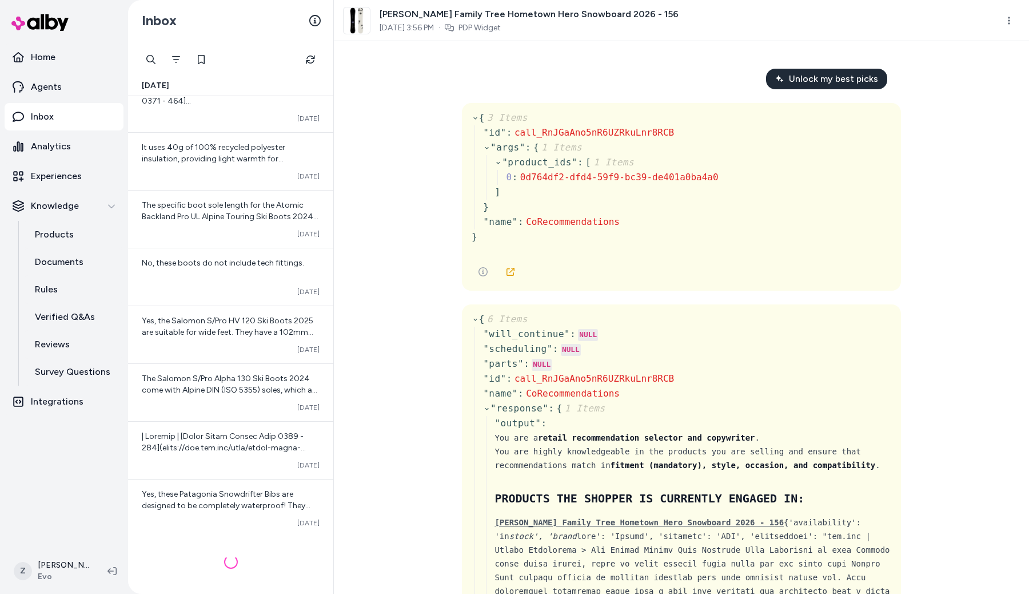
click at [400, 290] on div "Unlock my best picks { 3 Items " id " : call_RnJGaAno5nR6UZRkuLnr8RCB " args " …" at bounding box center [681, 317] width 695 height 552
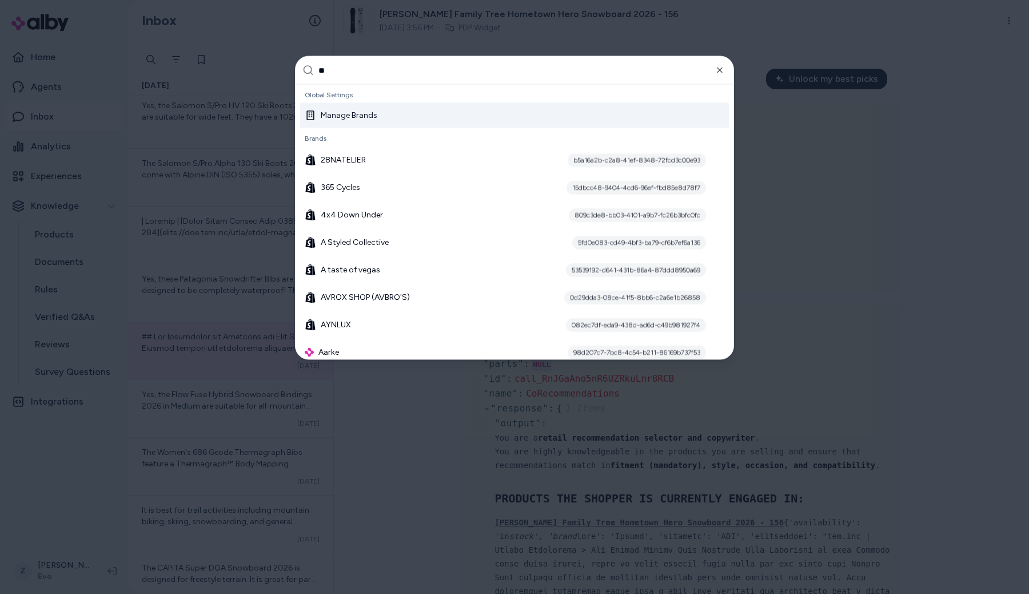
type input "***"
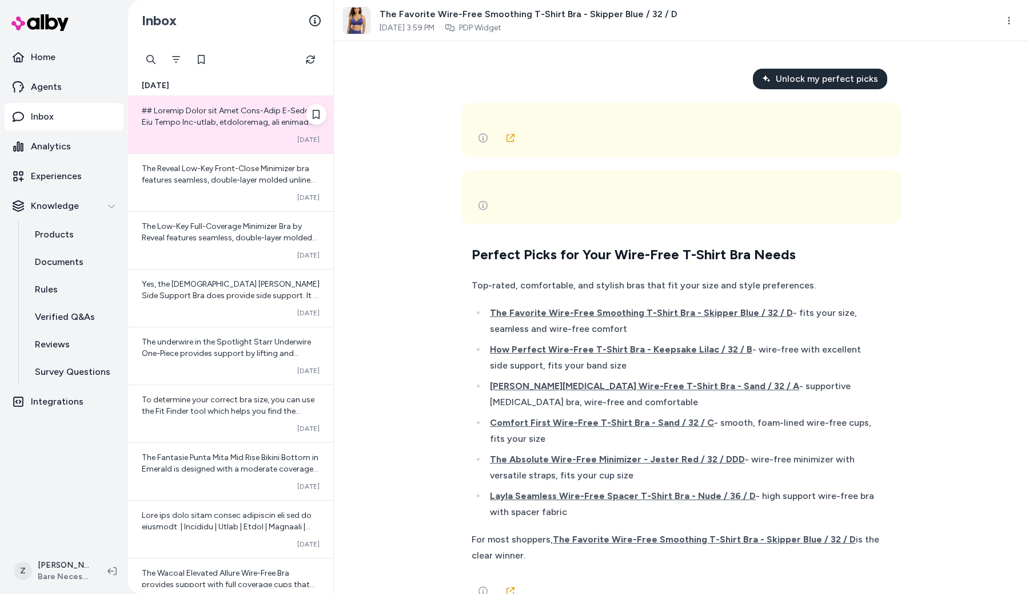
click at [259, 130] on div "Converted [DATE]" at bounding box center [230, 124] width 205 height 57
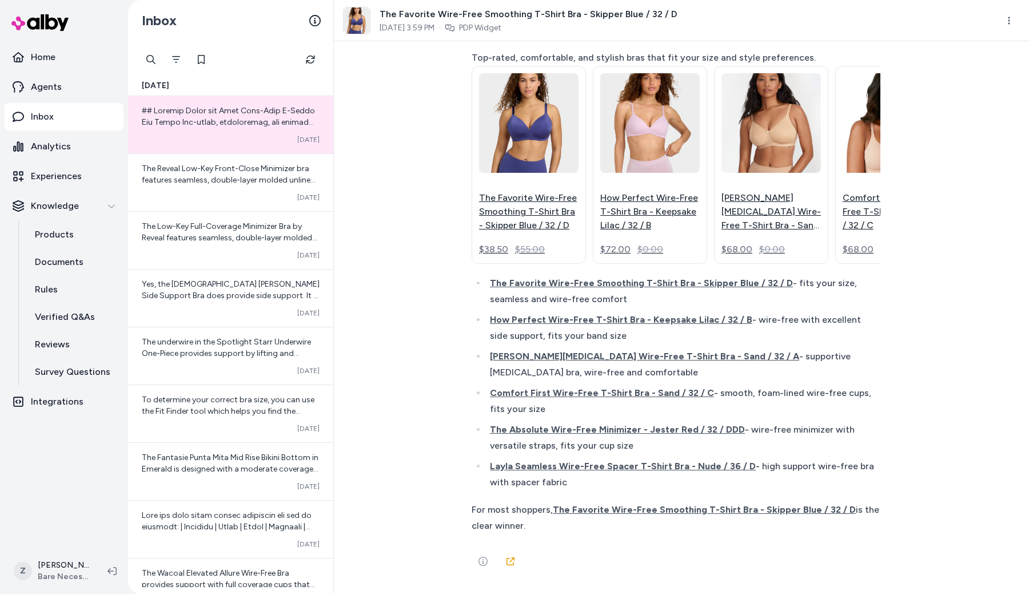
scroll to position [98845, 0]
click at [511, 560] on icon at bounding box center [511, 561] width 8 height 8
